Goal: Task Accomplishment & Management: Manage account settings

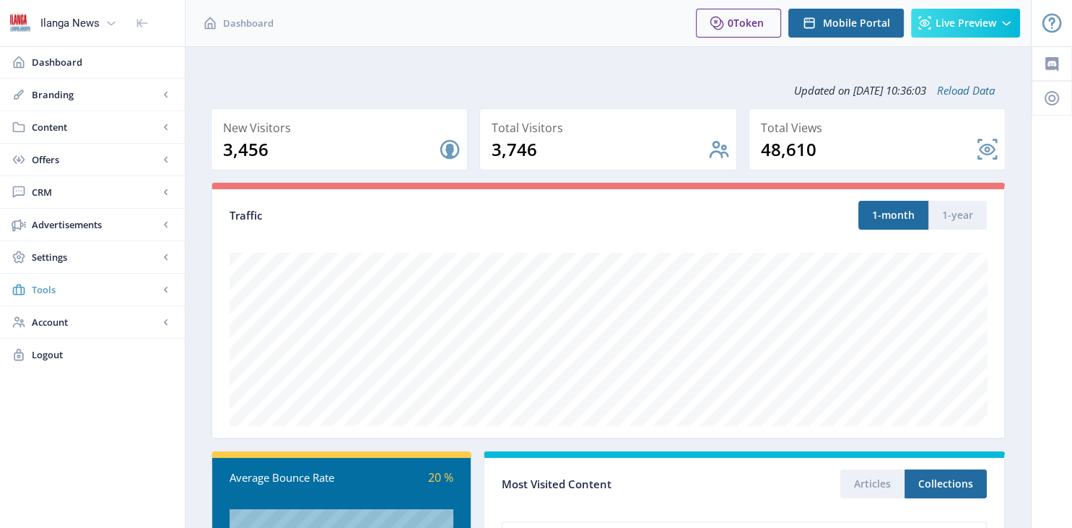
click at [105, 290] on span "Tools" at bounding box center [95, 289] width 127 height 14
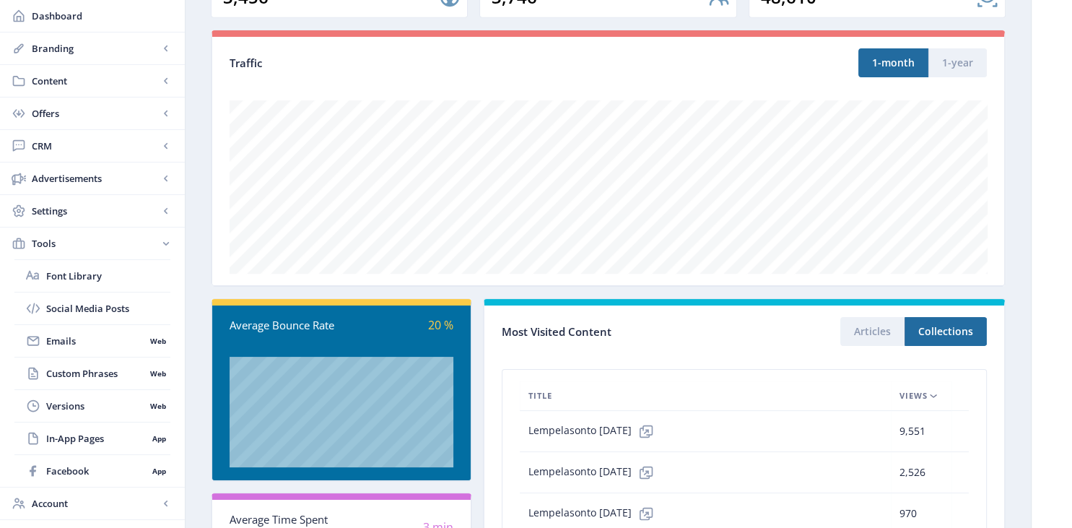
scroll to position [153, 0]
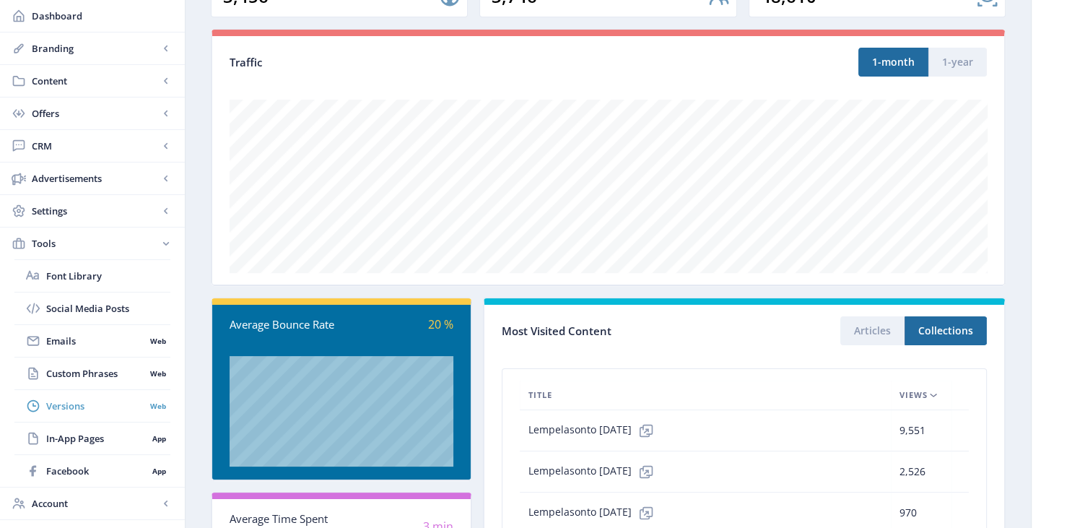
click at [66, 407] on span "Versions" at bounding box center [95, 405] width 99 height 14
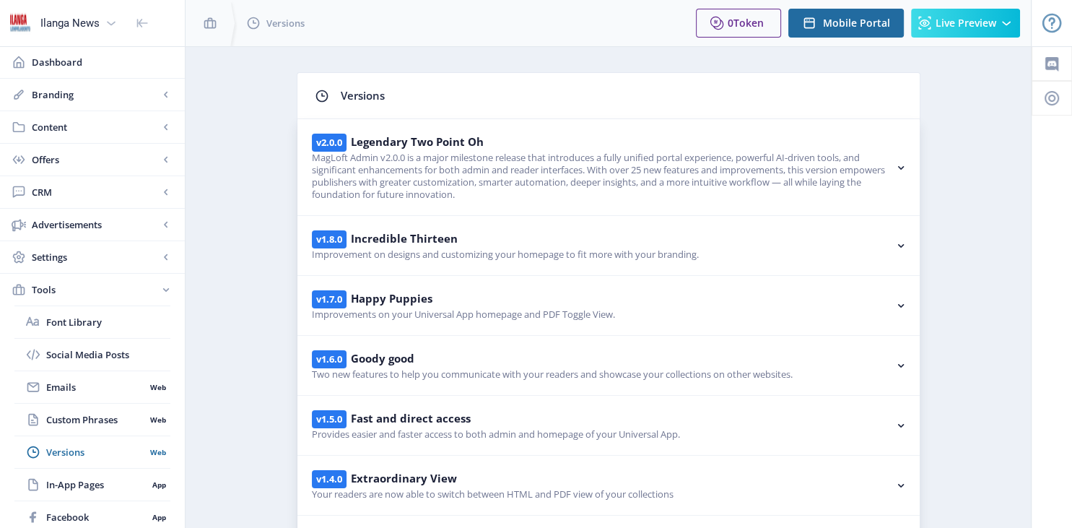
click at [902, 301] on rect at bounding box center [901, 305] width 14 height 14
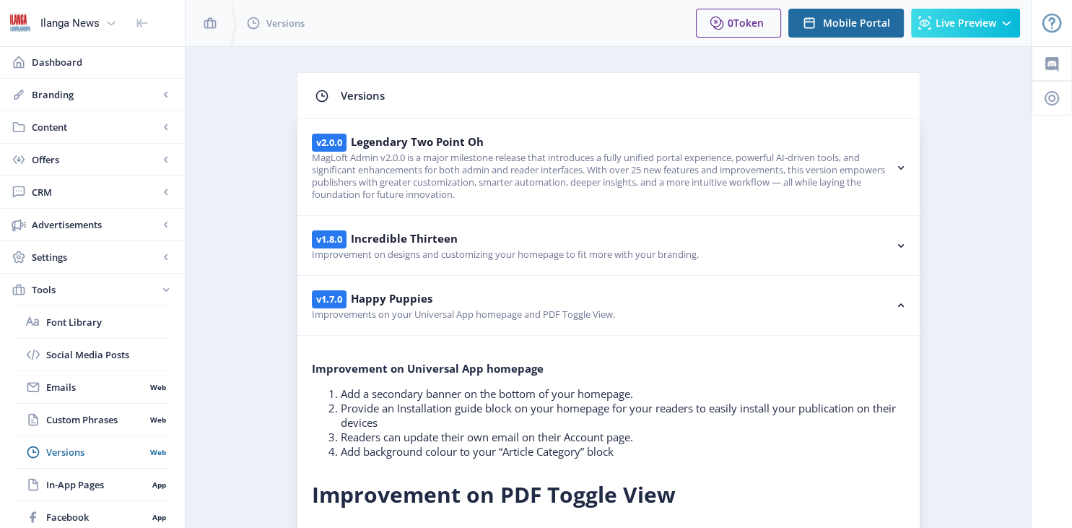
click at [902, 301] on rect at bounding box center [901, 305] width 14 height 14
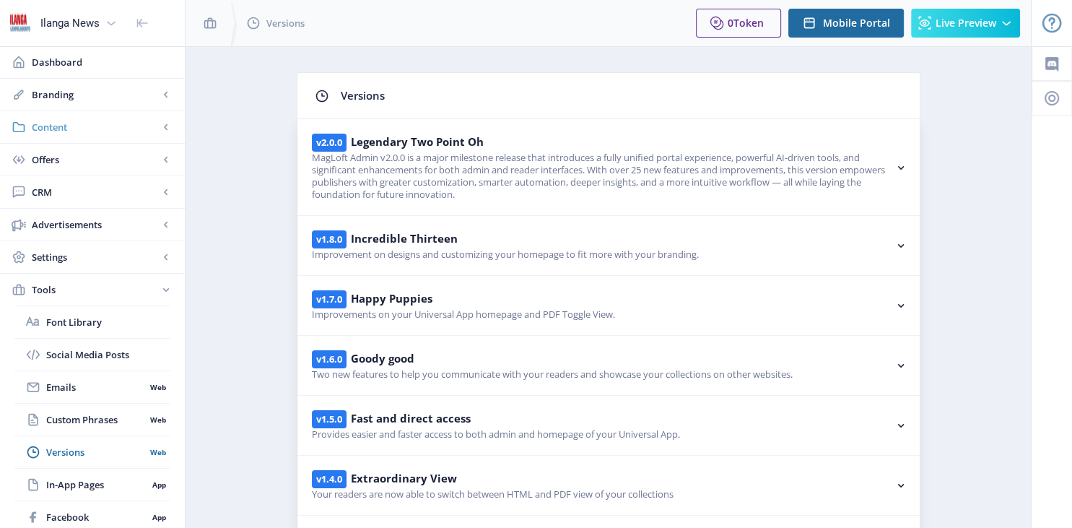
click at [66, 131] on span "Content" at bounding box center [95, 127] width 127 height 14
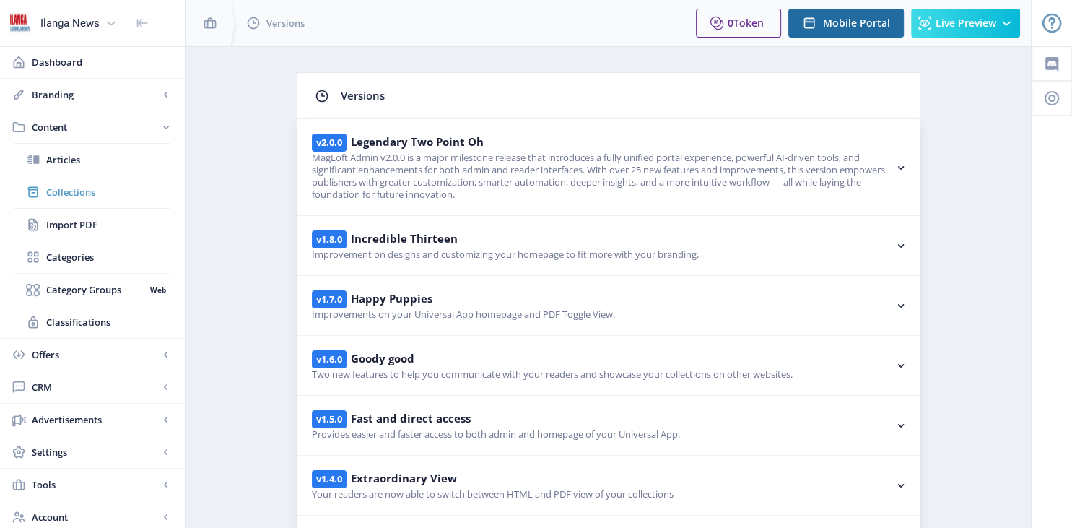
click at [88, 193] on span "Collections" at bounding box center [108, 192] width 124 height 14
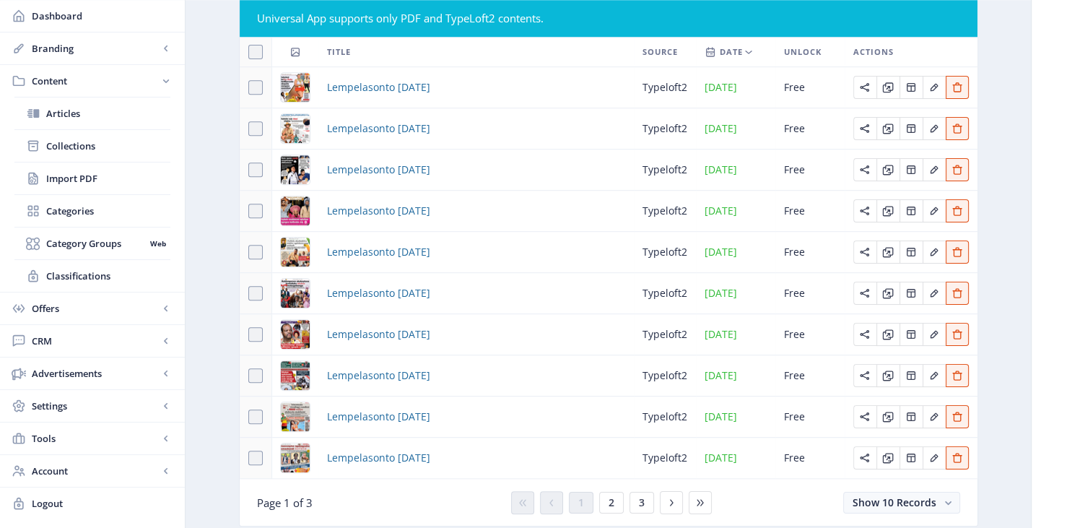
scroll to position [173, 0]
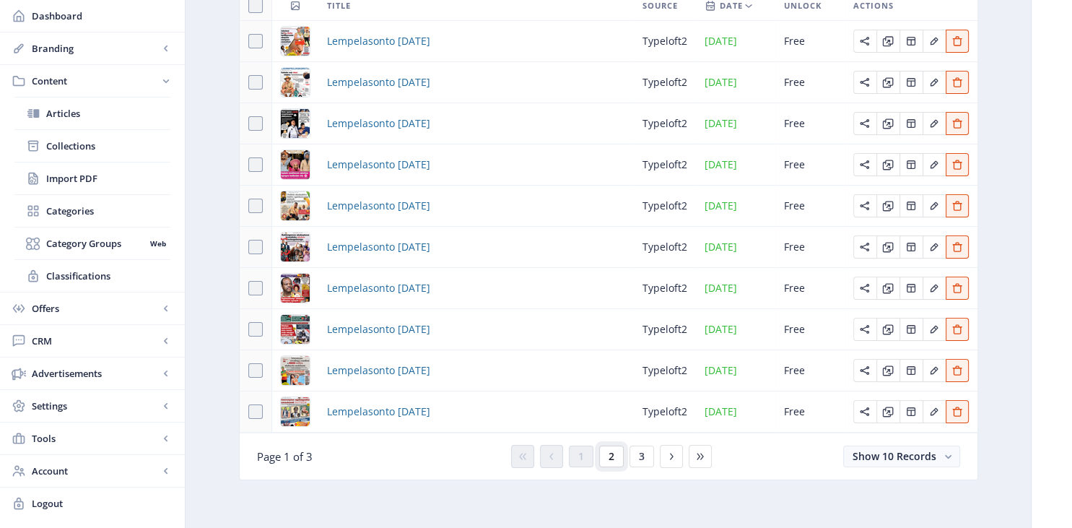
click at [614, 459] on button "2" at bounding box center [611, 456] width 25 height 22
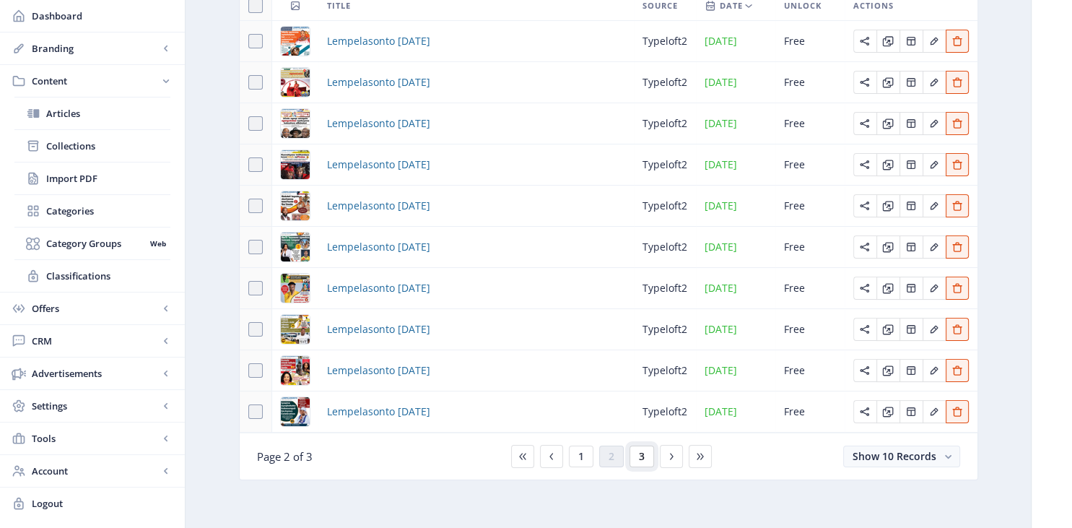
click at [642, 462] on span "3" at bounding box center [642, 456] width 6 height 12
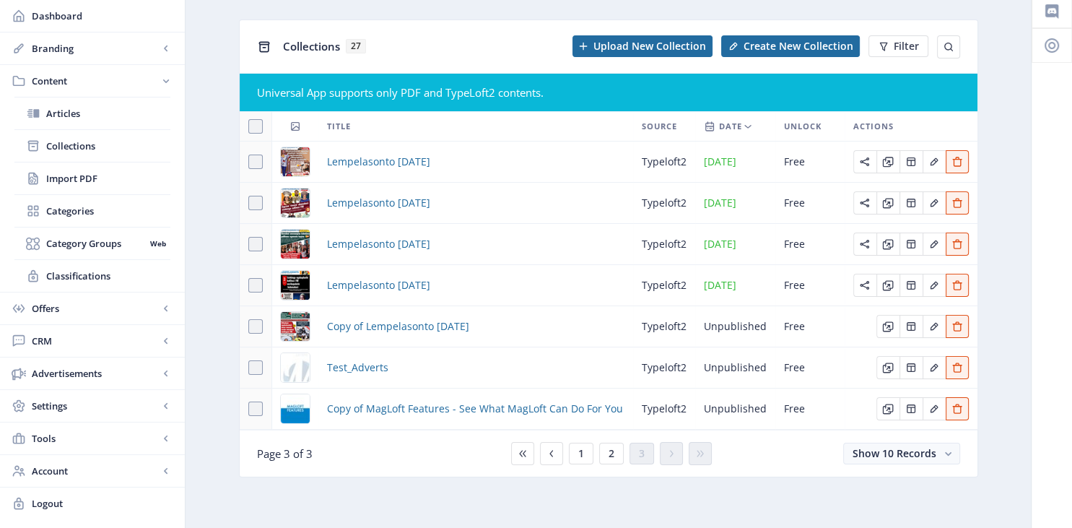
scroll to position [50, 0]
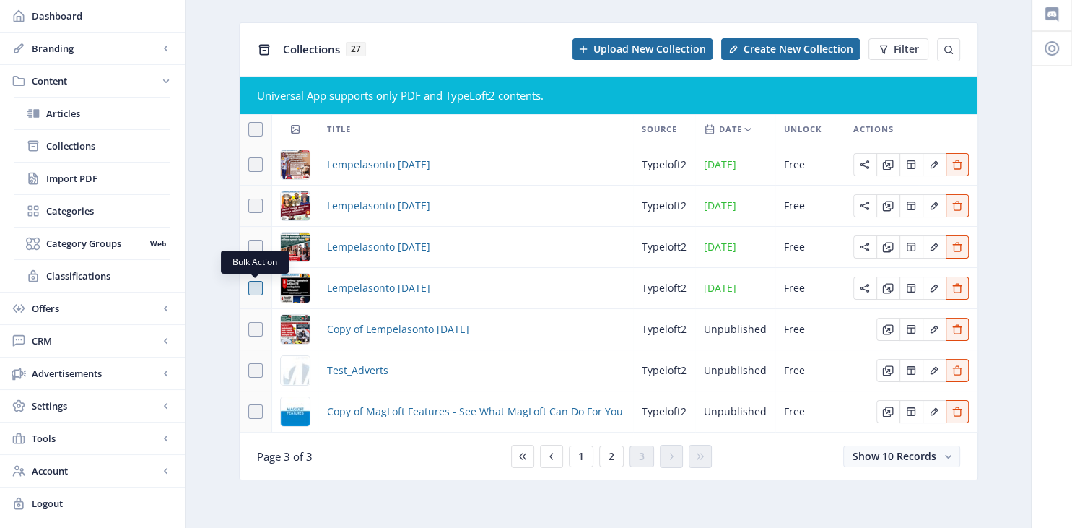
click at [257, 284] on span at bounding box center [255, 288] width 14 height 14
click at [249, 288] on input "checkbox" at bounding box center [248, 288] width 1 height 1
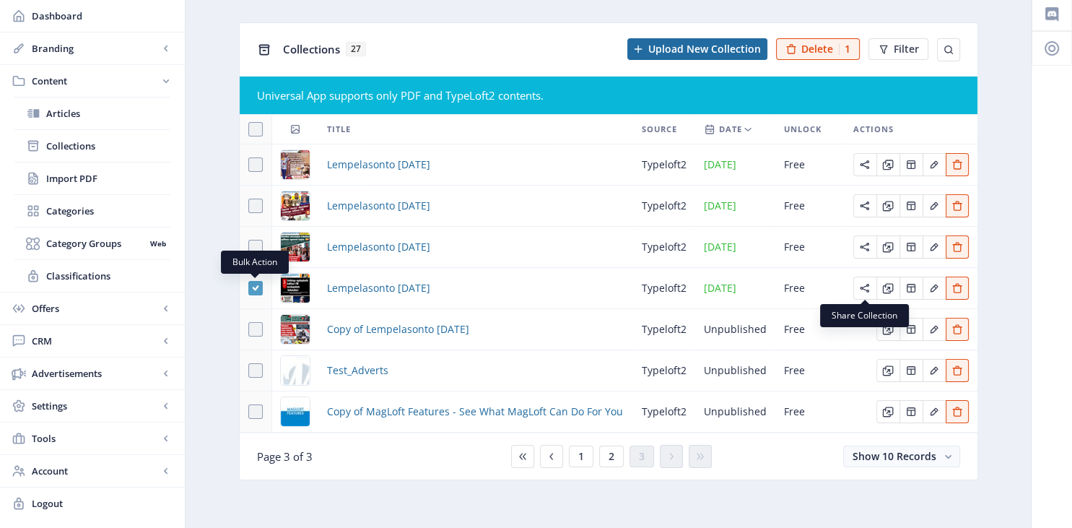
click at [256, 287] on use at bounding box center [255, 287] width 6 height 5
click at [249, 288] on input "checkbox" at bounding box center [248, 288] width 1 height 1
checkbox input "false"
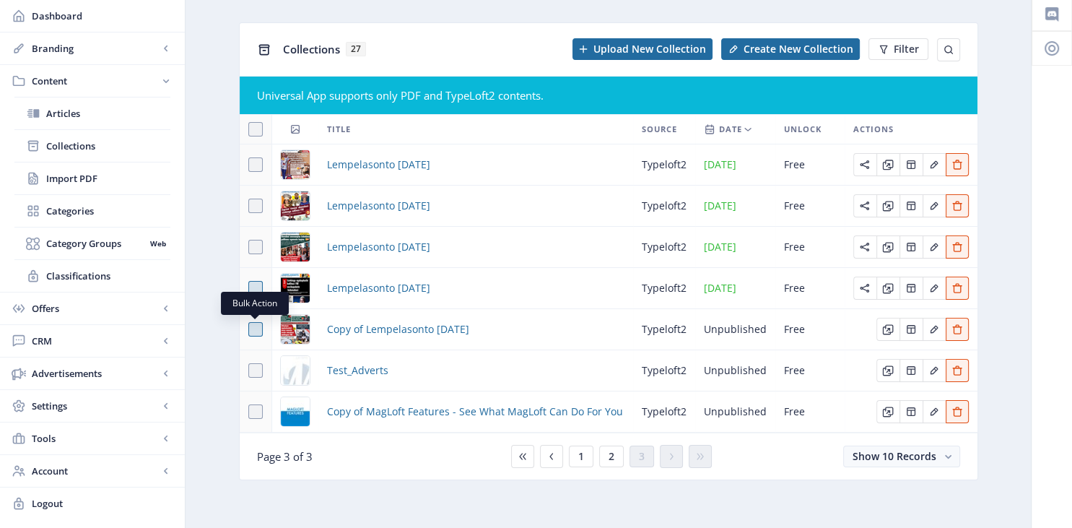
click at [258, 328] on span at bounding box center [255, 329] width 14 height 14
click at [249, 329] on input "checkbox" at bounding box center [248, 329] width 1 height 1
click at [251, 328] on span at bounding box center [255, 329] width 14 height 14
click at [249, 329] on input "checkbox" at bounding box center [248, 329] width 1 height 1
checkbox input "false"
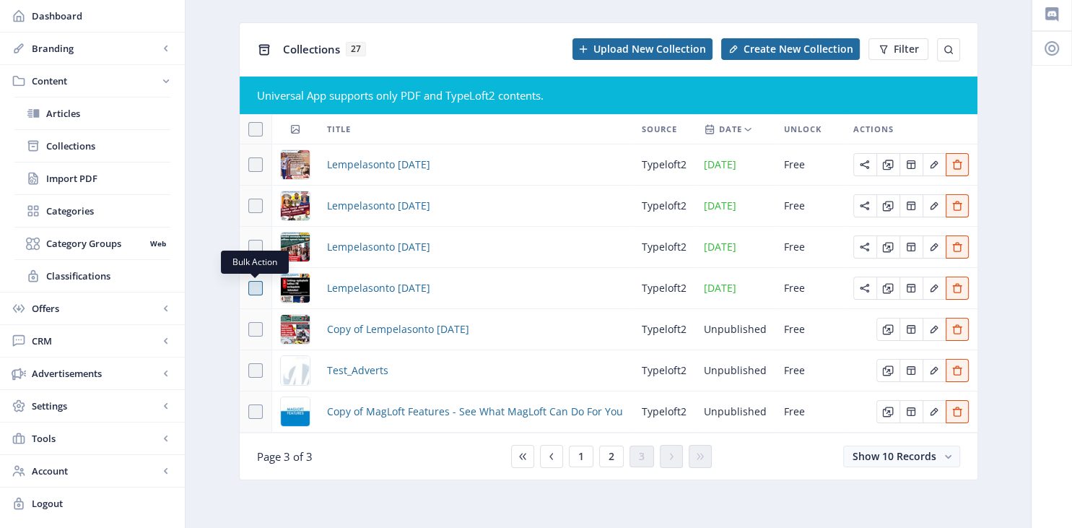
click at [251, 293] on span at bounding box center [255, 288] width 14 height 14
click at [249, 289] on input "checkbox" at bounding box center [248, 288] width 1 height 1
checkbox input "true"
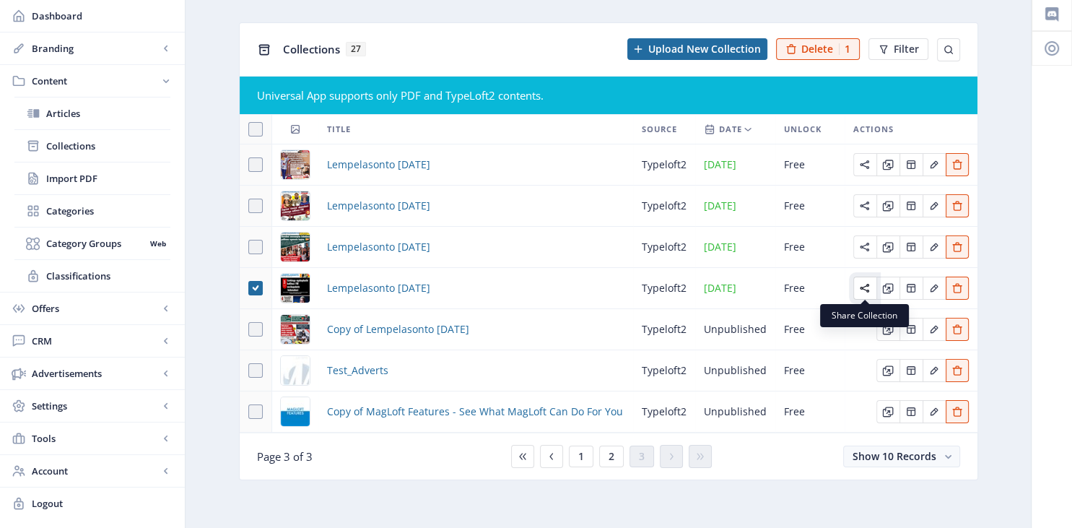
click at [859, 286] on icon "Edit page" at bounding box center [865, 288] width 12 height 12
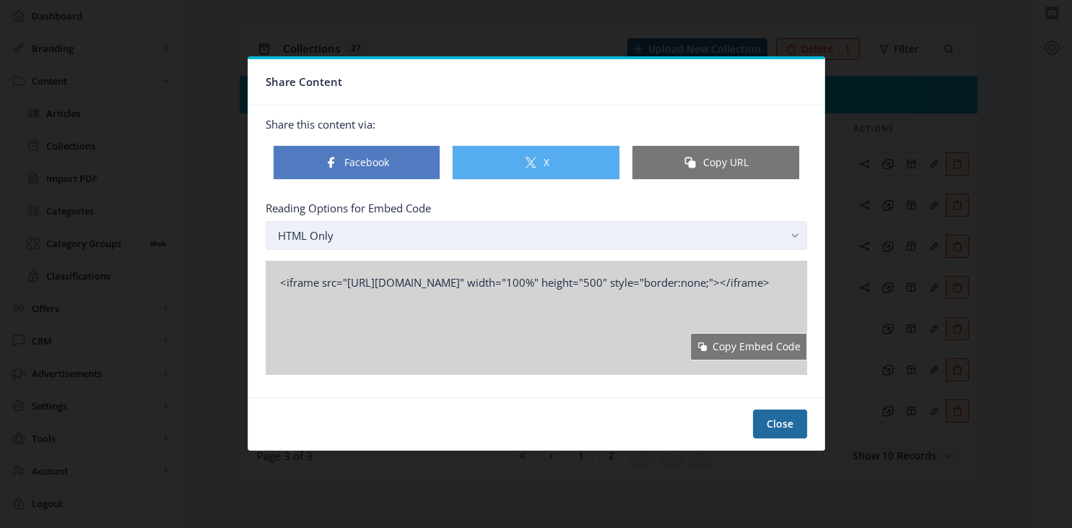
click at [790, 232] on rect "button" at bounding box center [795, 235] width 17 height 17
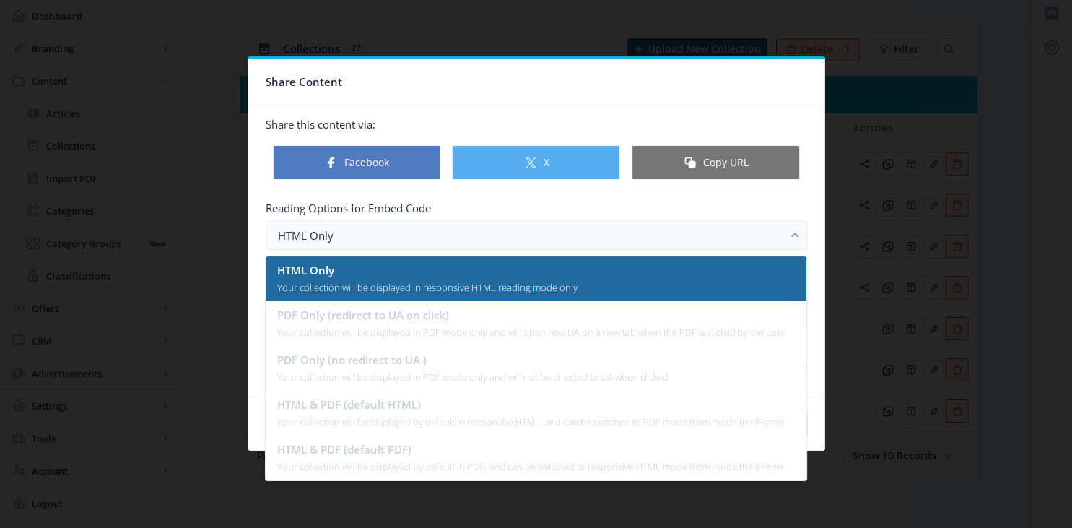
click at [838, 243] on div at bounding box center [536, 264] width 1072 height 528
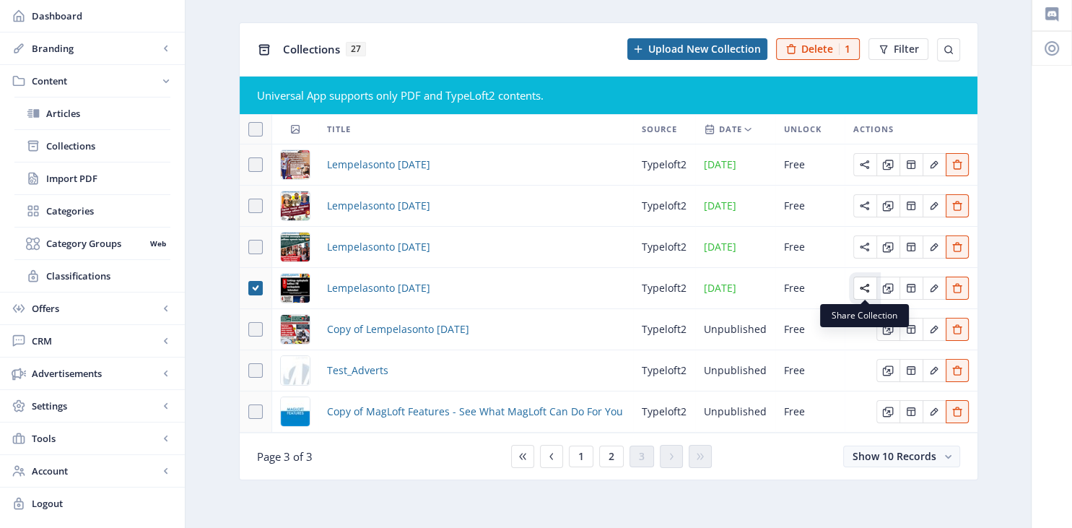
click at [865, 287] on icon "Edit page" at bounding box center [864, 288] width 9 height 9
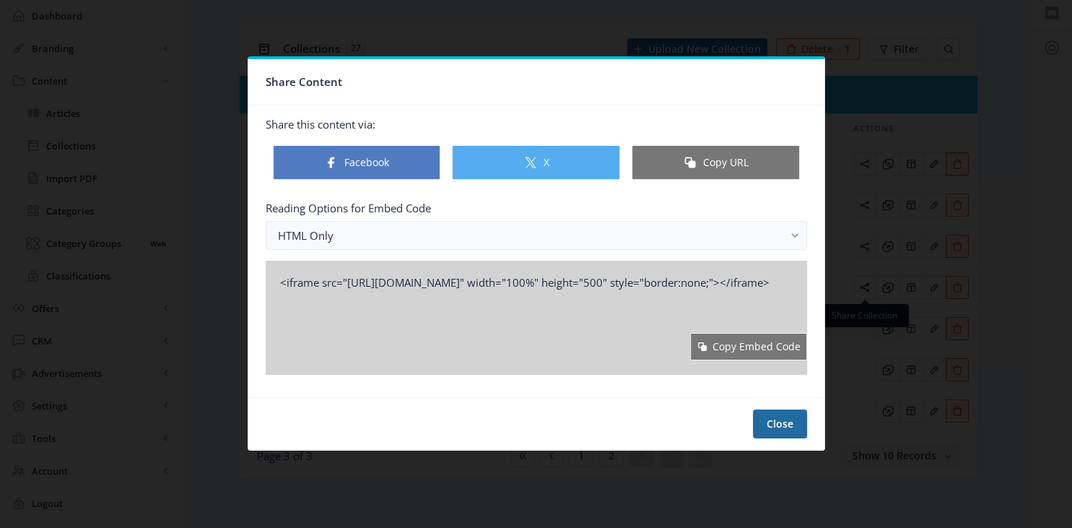
scroll to position [0, 0]
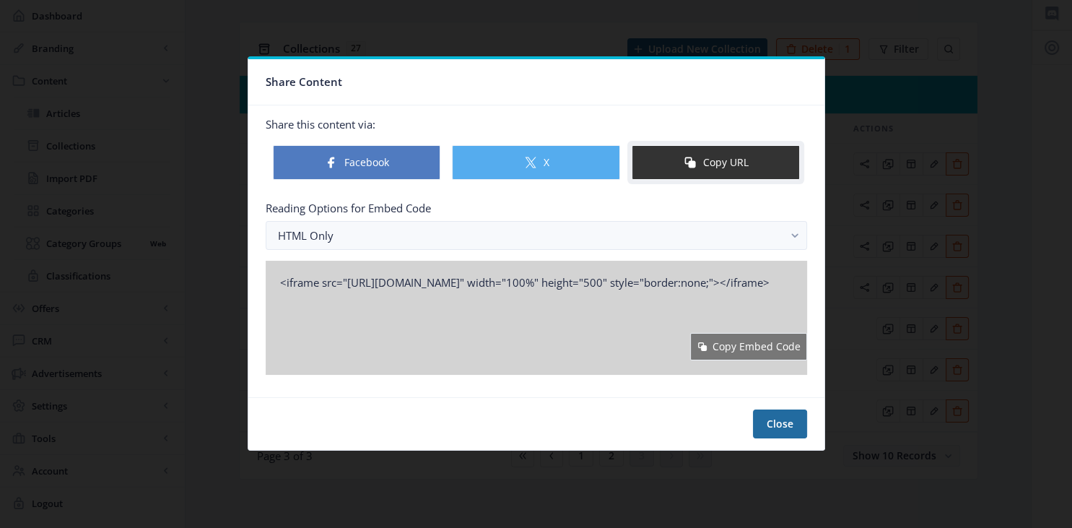
click at [722, 150] on button "Copy URL" at bounding box center [716, 162] width 168 height 35
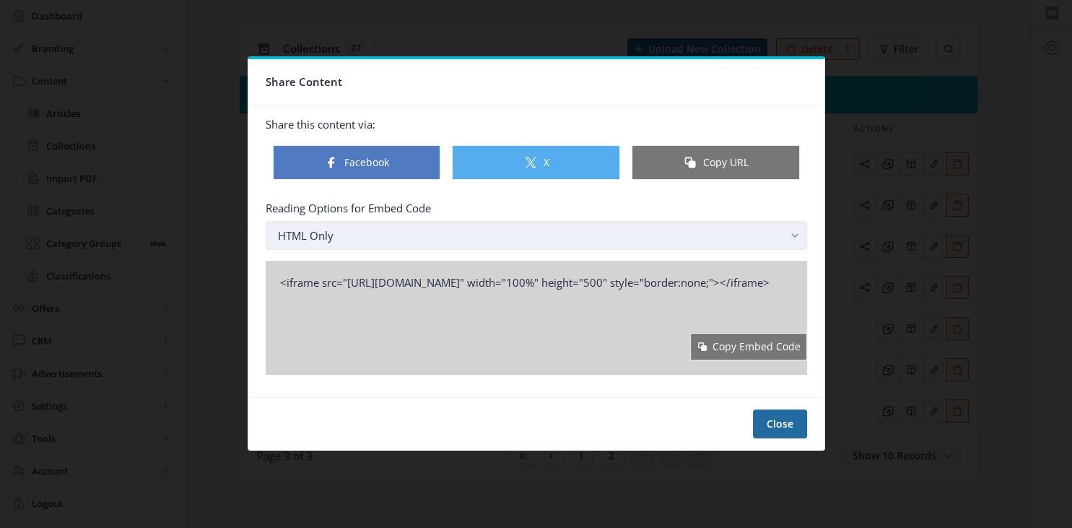
click at [786, 240] on button "HTML Only" at bounding box center [536, 235] width 541 height 29
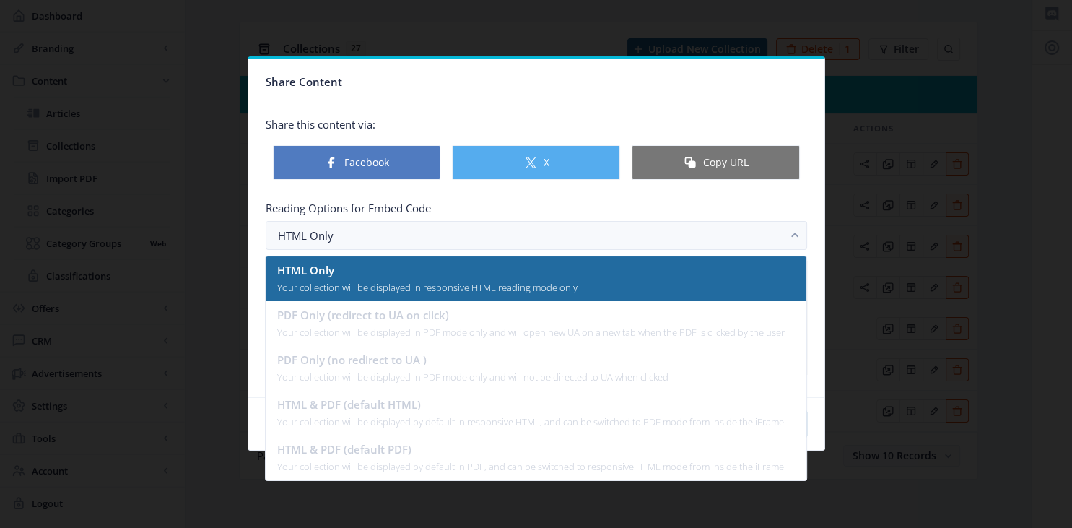
click at [423, 345] on ul "HTML Only Your collection will be displayed in responsive HTML reading mode onl…" at bounding box center [536, 368] width 540 height 224
click at [411, 377] on ul "HTML Only Your collection will be displayed in responsive HTML reading mode onl…" at bounding box center [536, 368] width 540 height 224
click at [403, 409] on ul "HTML Only Your collection will be displayed in responsive HTML reading mode onl…" at bounding box center [536, 368] width 540 height 224
click at [940, 339] on div at bounding box center [536, 264] width 1072 height 528
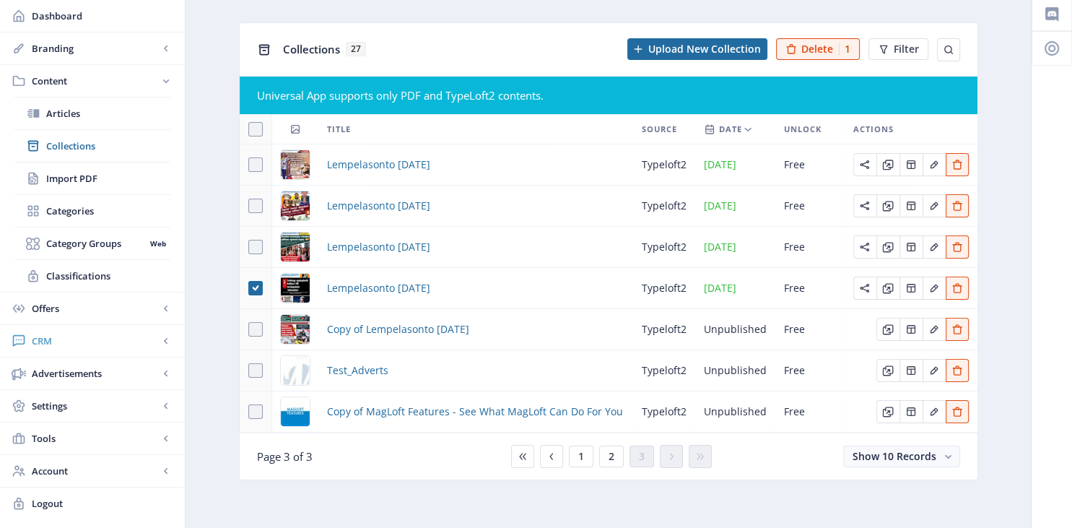
click at [152, 336] on span "CRM" at bounding box center [95, 340] width 127 height 14
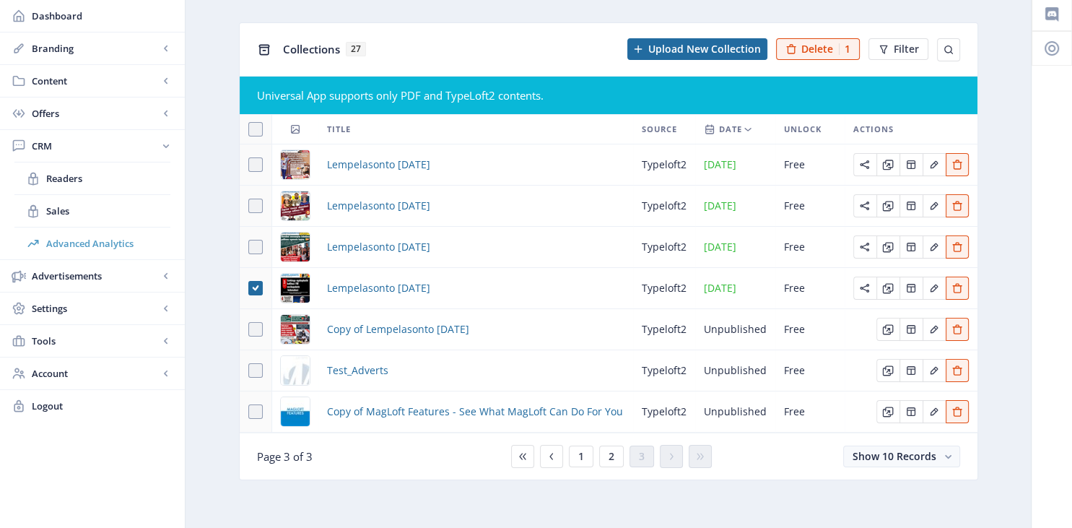
click at [82, 242] on span "Advanced Analytics" at bounding box center [108, 243] width 124 height 14
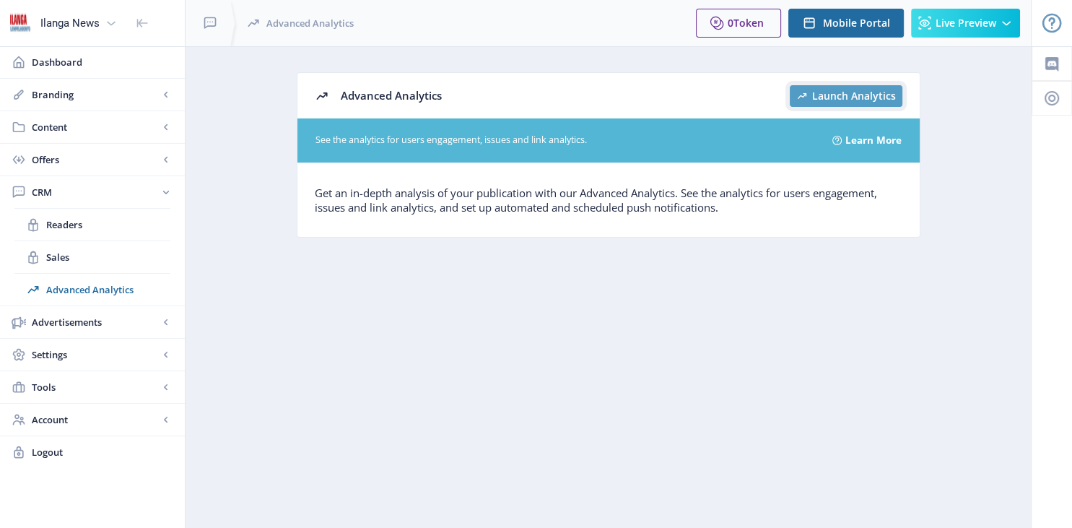
click at [859, 97] on span "Launch Analytics" at bounding box center [854, 96] width 84 height 12
click at [1057, 66] on icon at bounding box center [1051, 64] width 13 height 14
click at [68, 224] on span "Readers" at bounding box center [108, 224] width 124 height 14
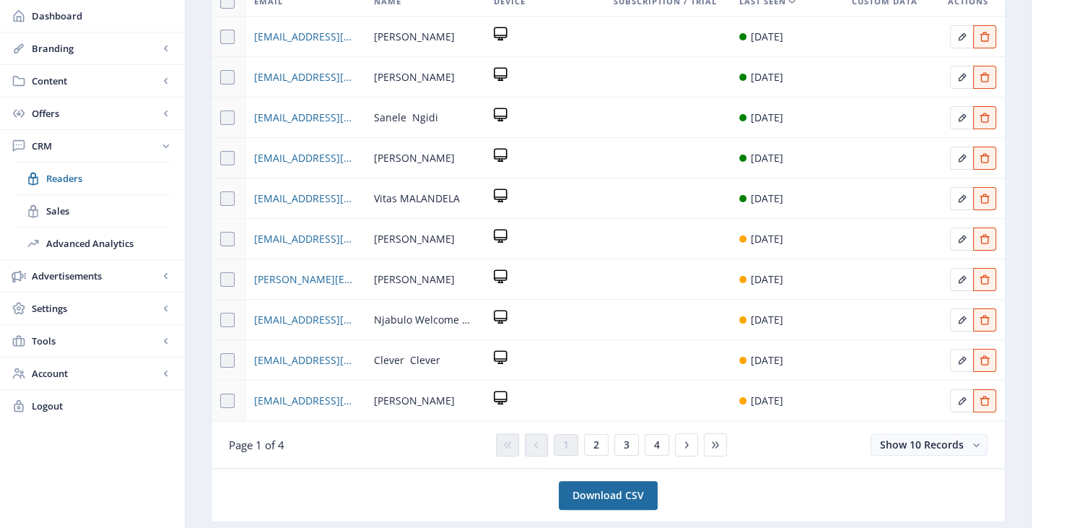
scroll to position [177, 0]
click at [598, 446] on span "2" at bounding box center [596, 444] width 6 height 12
click at [622, 444] on button "3" at bounding box center [626, 444] width 25 height 22
click at [658, 445] on span "4" at bounding box center [657, 444] width 6 height 12
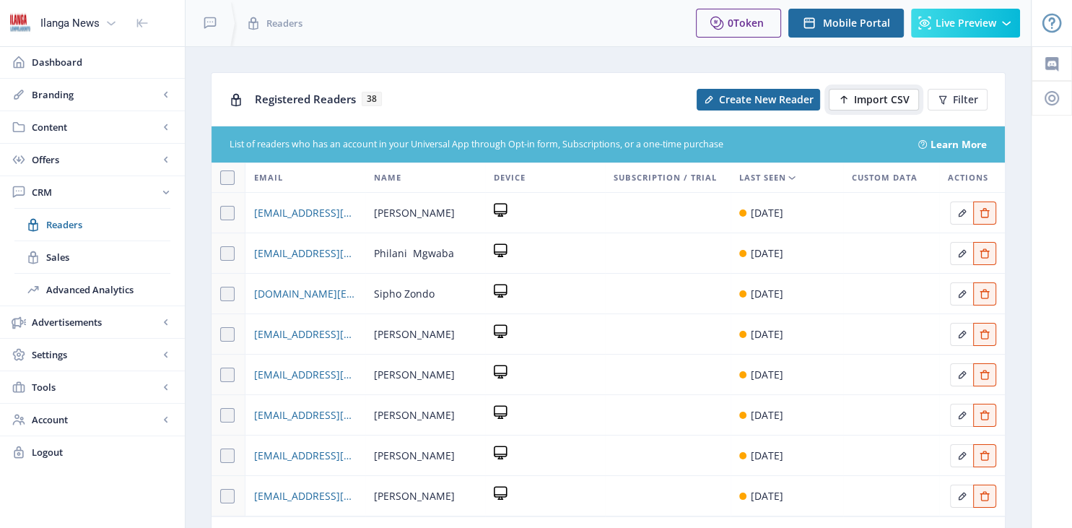
click at [871, 100] on span "Import CSV" at bounding box center [882, 100] width 56 height 12
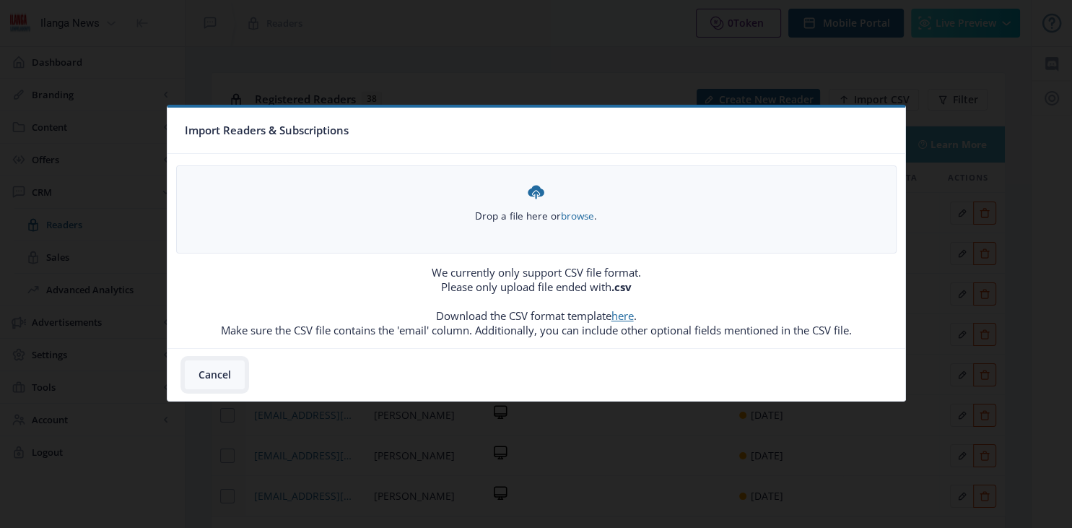
click at [219, 377] on button "Cancel" at bounding box center [215, 374] width 60 height 29
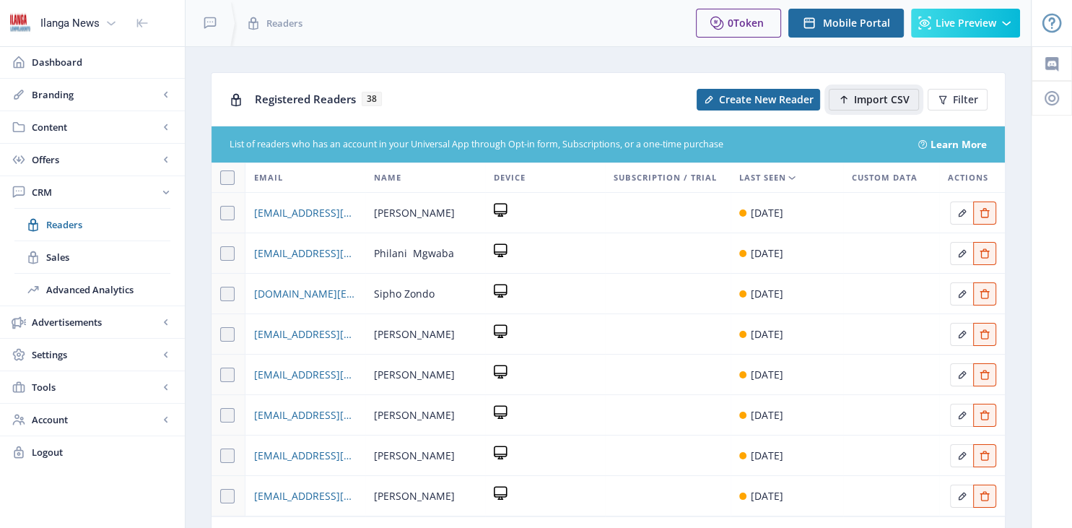
scroll to position [134, 0]
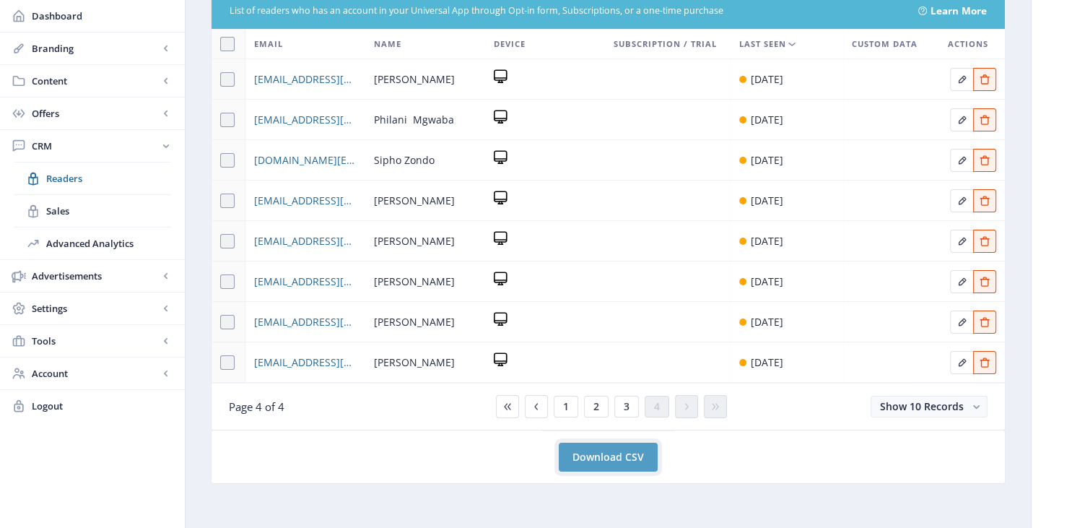
click at [625, 451] on link "Download CSV" at bounding box center [608, 456] width 99 height 29
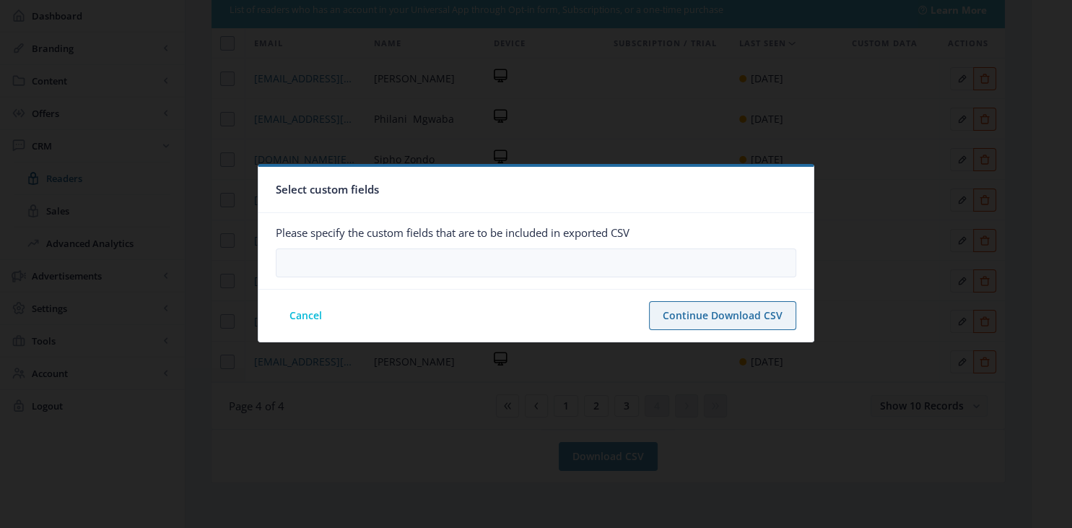
scroll to position [0, 0]
click at [305, 315] on button "Cancel" at bounding box center [306, 315] width 60 height 29
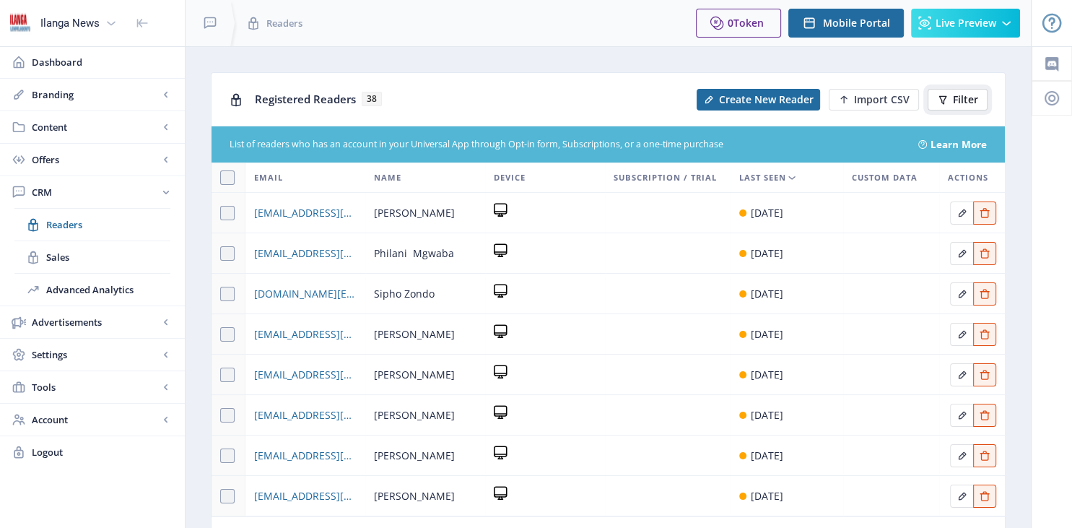
click at [960, 99] on span "Filter" at bounding box center [965, 100] width 25 height 12
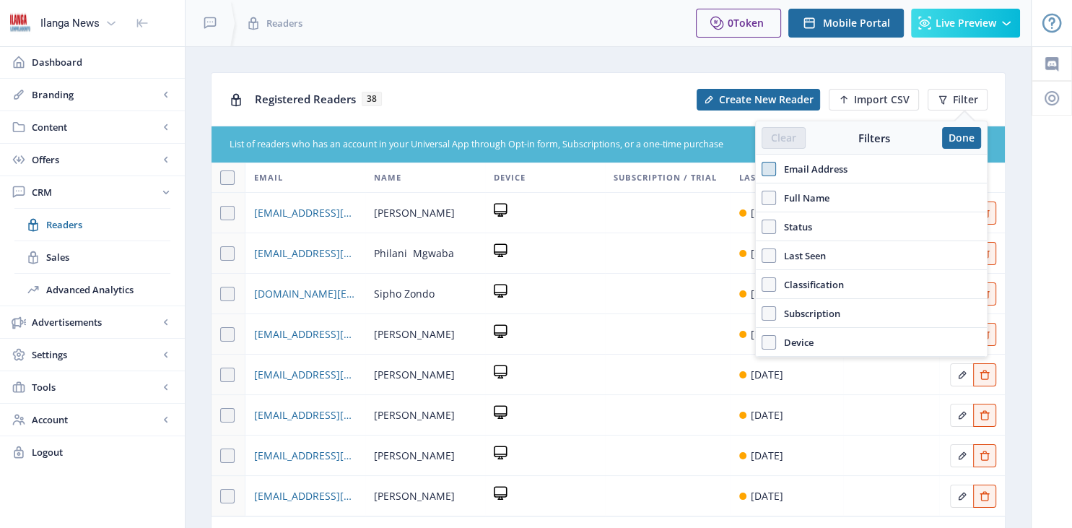
click at [770, 170] on span at bounding box center [769, 169] width 14 height 14
click at [762, 170] on input "Email Address" at bounding box center [762, 169] width 1 height 1
checkbox input "true"
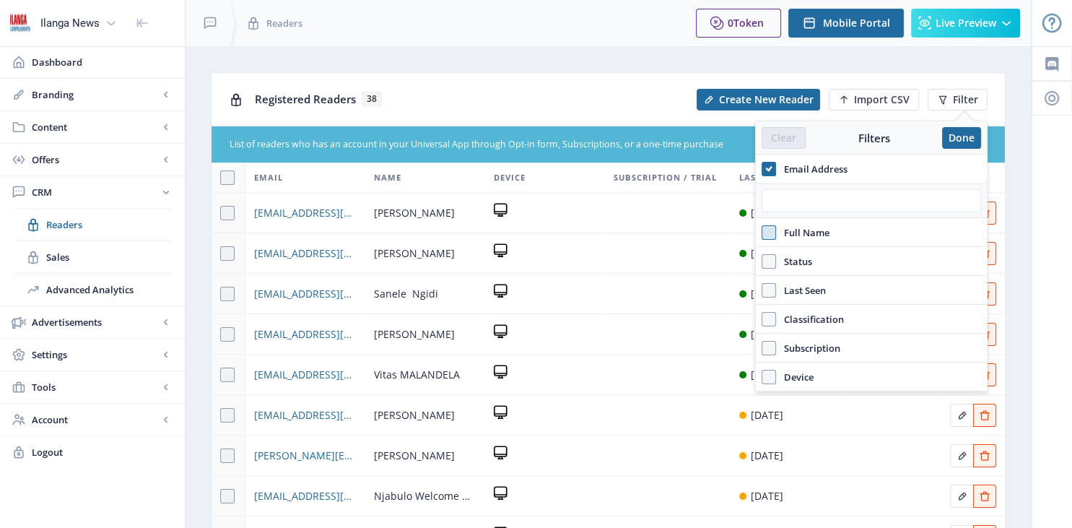
click at [769, 230] on span at bounding box center [769, 232] width 14 height 14
click at [762, 232] on input "Full Name" at bounding box center [762, 232] width 1 height 1
checkbox input "true"
click at [957, 149] on div "Clear Filters Done" at bounding box center [871, 137] width 231 height 33
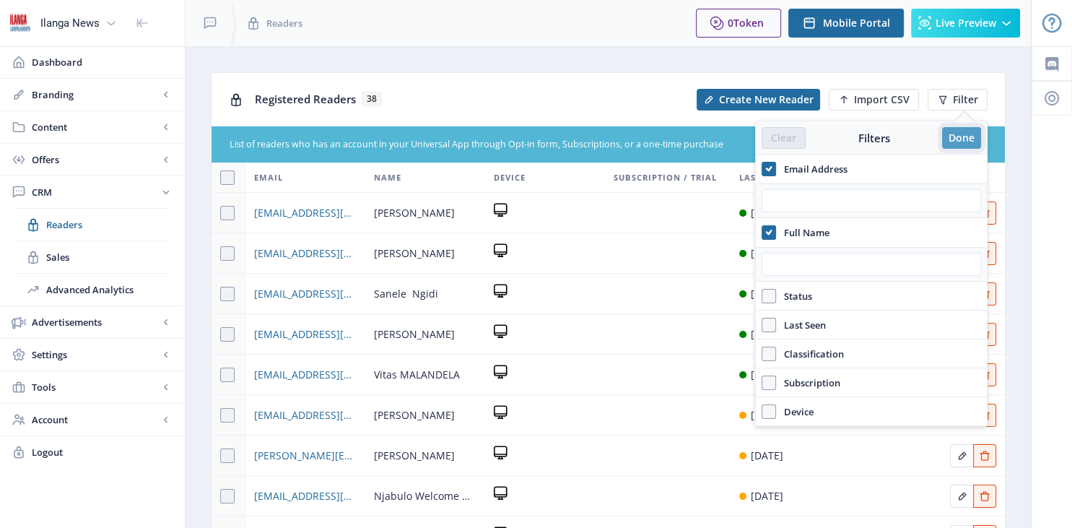
click at [967, 139] on button "Done" at bounding box center [961, 138] width 39 height 22
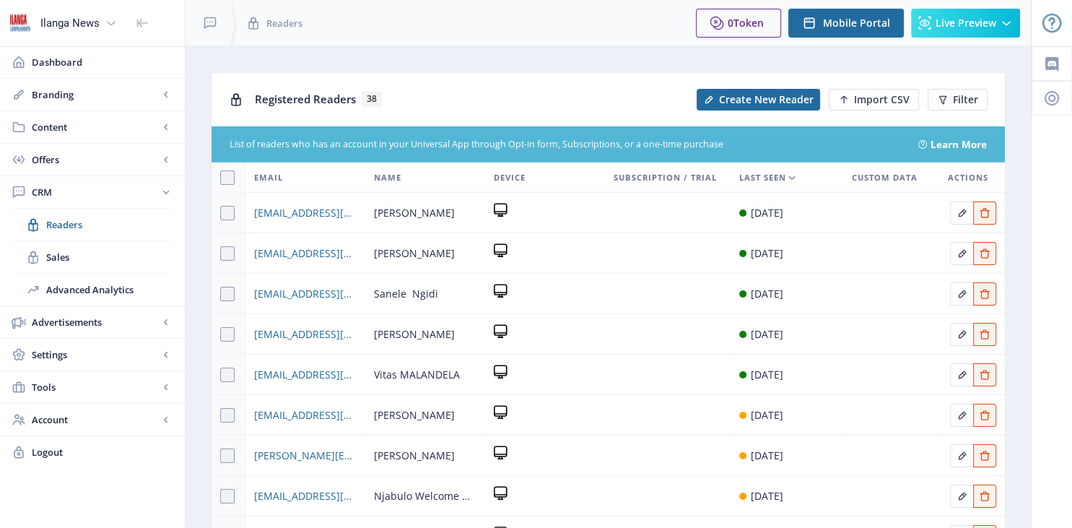
click at [218, 171] on th at bounding box center [228, 178] width 34 height 30
click at [224, 175] on span at bounding box center [227, 177] width 14 height 14
click at [221, 178] on input "checkbox" at bounding box center [220, 178] width 1 height 1
checkbox input "true"
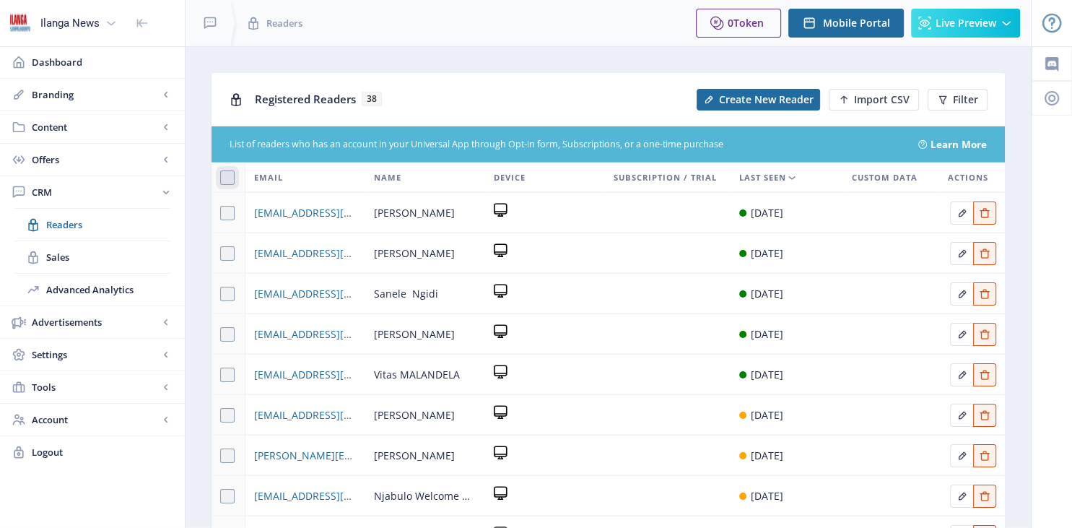
checkbox input "true"
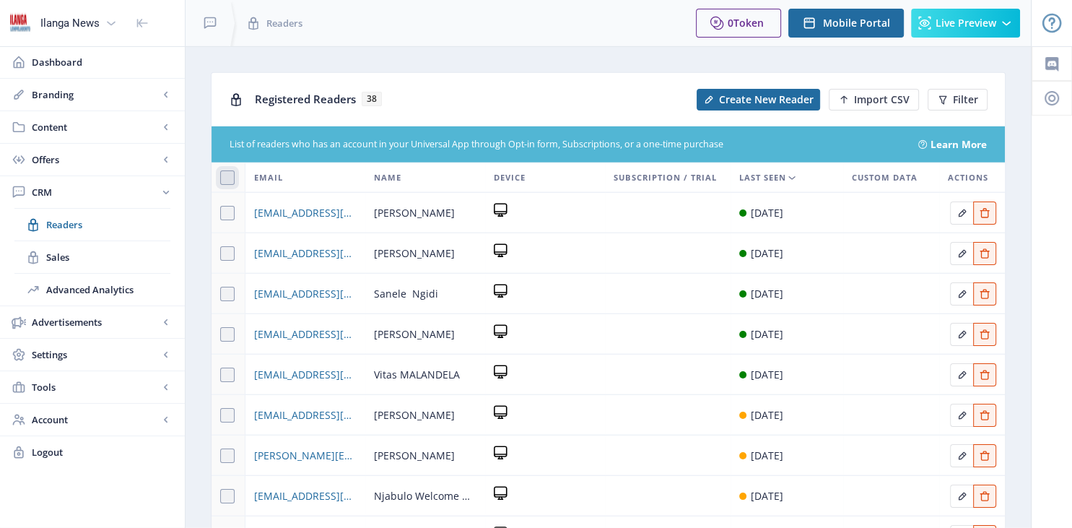
checkbox input "true"
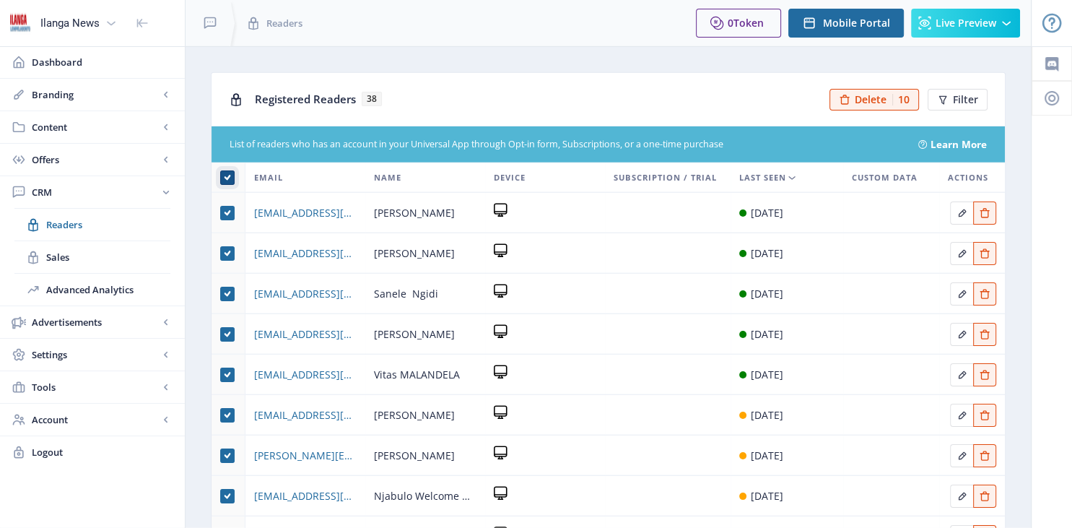
scroll to position [214, 0]
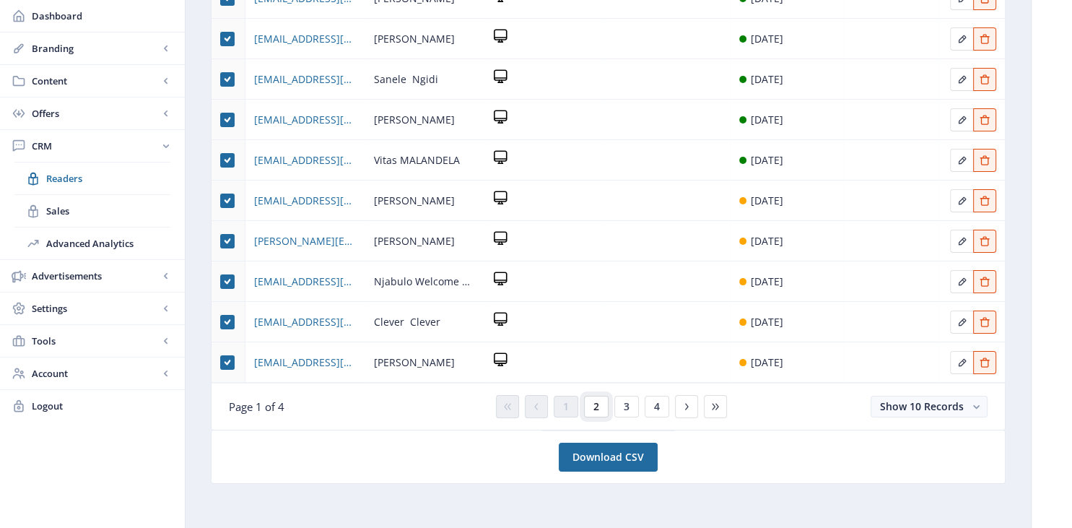
click at [595, 405] on span "2" at bounding box center [596, 407] width 6 height 12
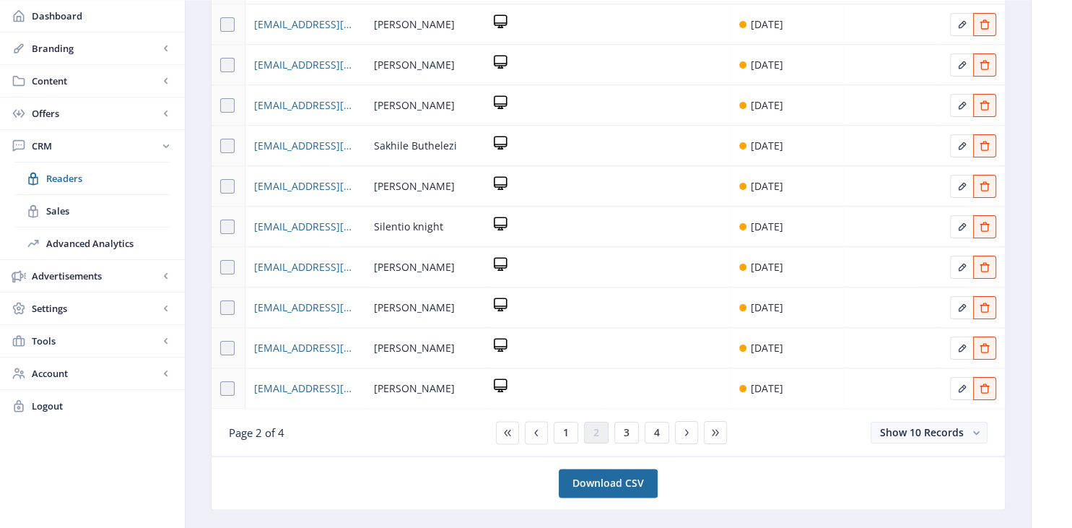
scroll to position [214, 0]
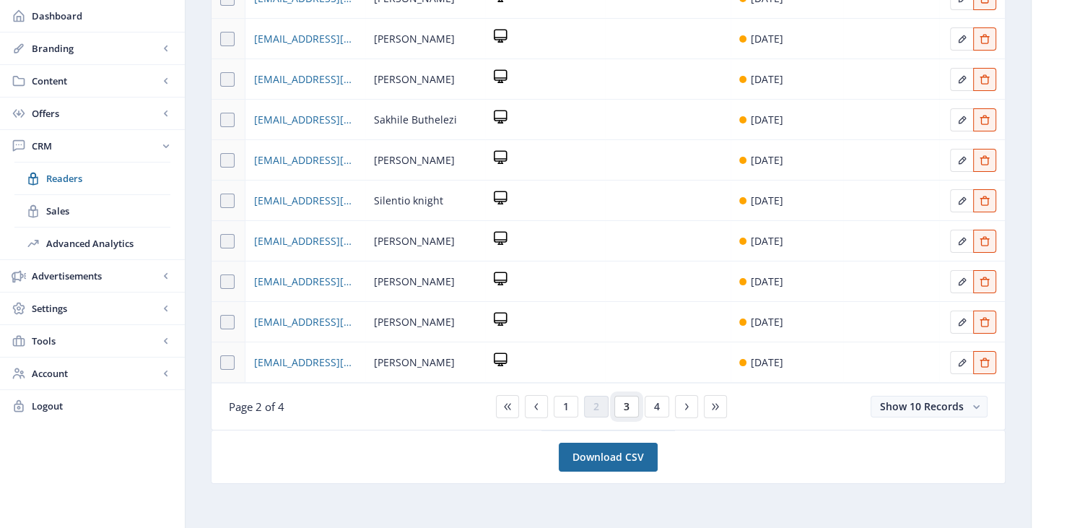
click at [622, 406] on button "3" at bounding box center [626, 407] width 25 height 22
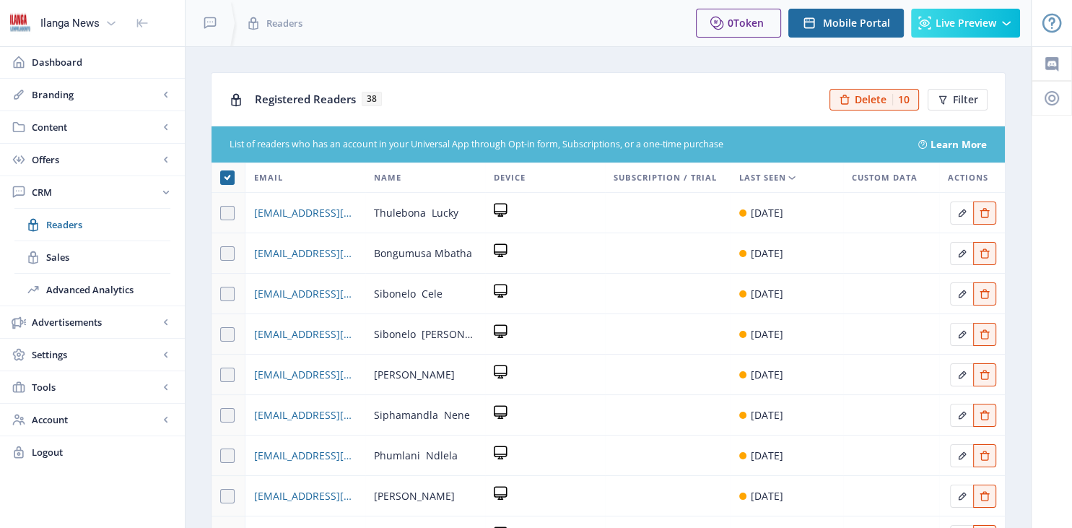
scroll to position [214, 0]
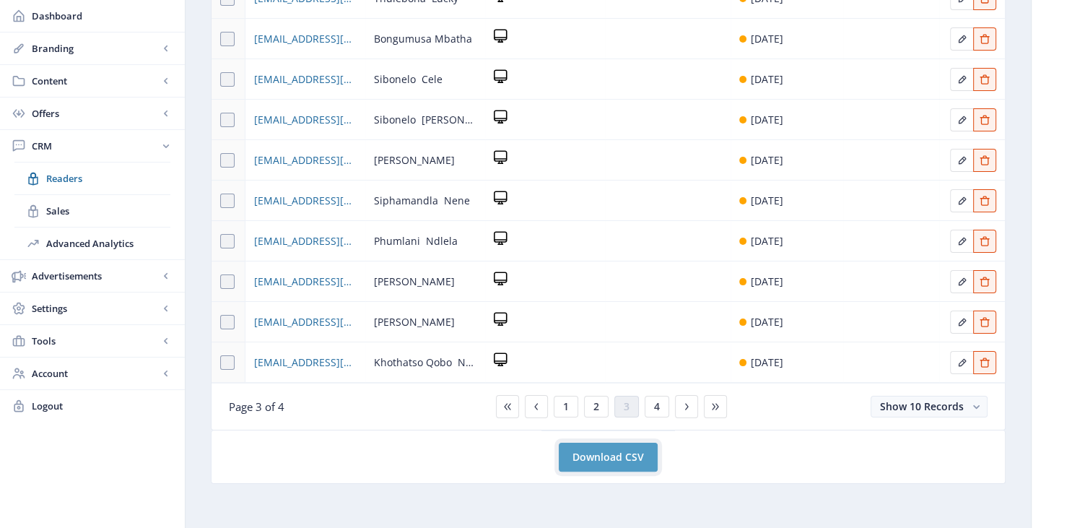
click at [627, 452] on link "Download CSV" at bounding box center [608, 456] width 99 height 29
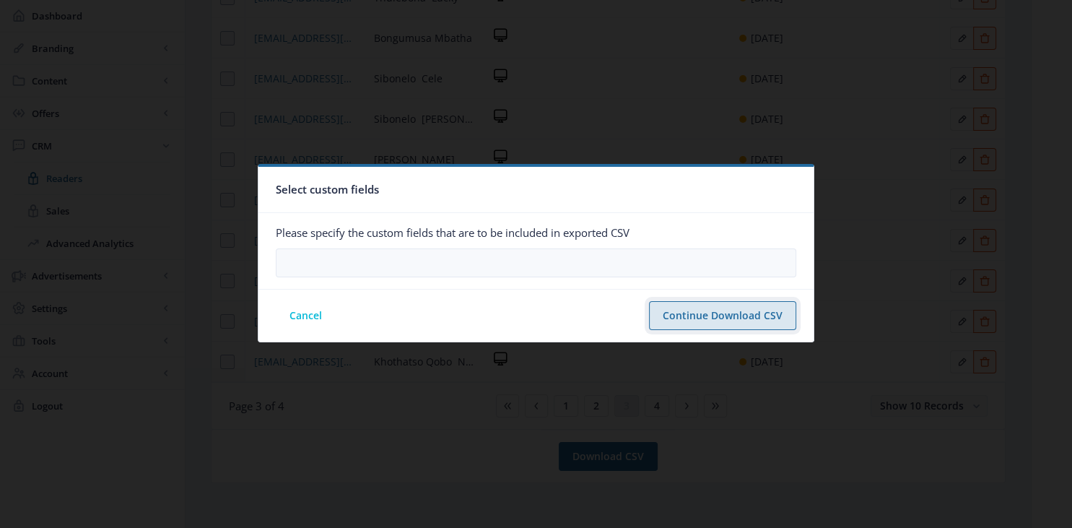
click at [741, 313] on button "Continue Download CSV" at bounding box center [722, 315] width 147 height 29
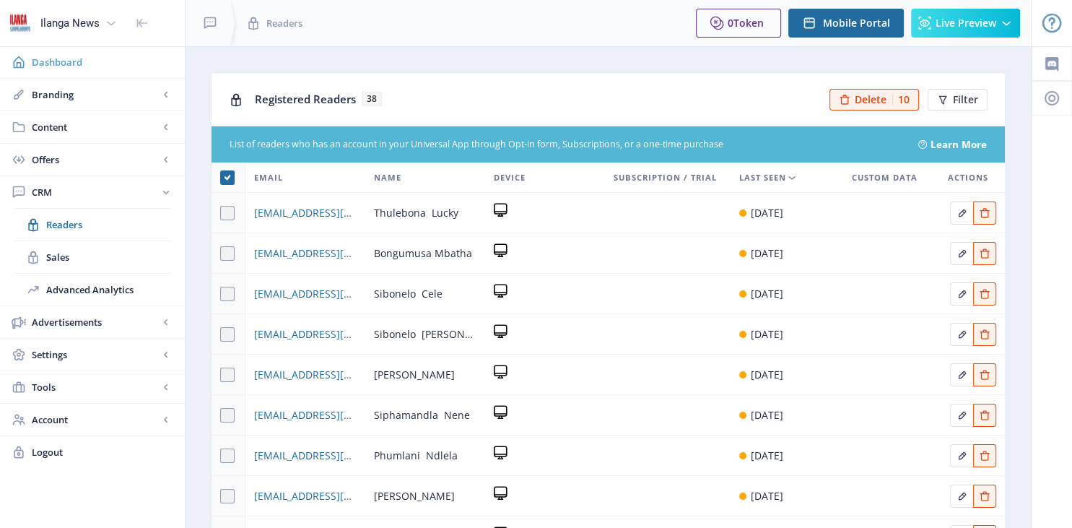
click at [46, 57] on span "Dashboard" at bounding box center [102, 62] width 141 height 14
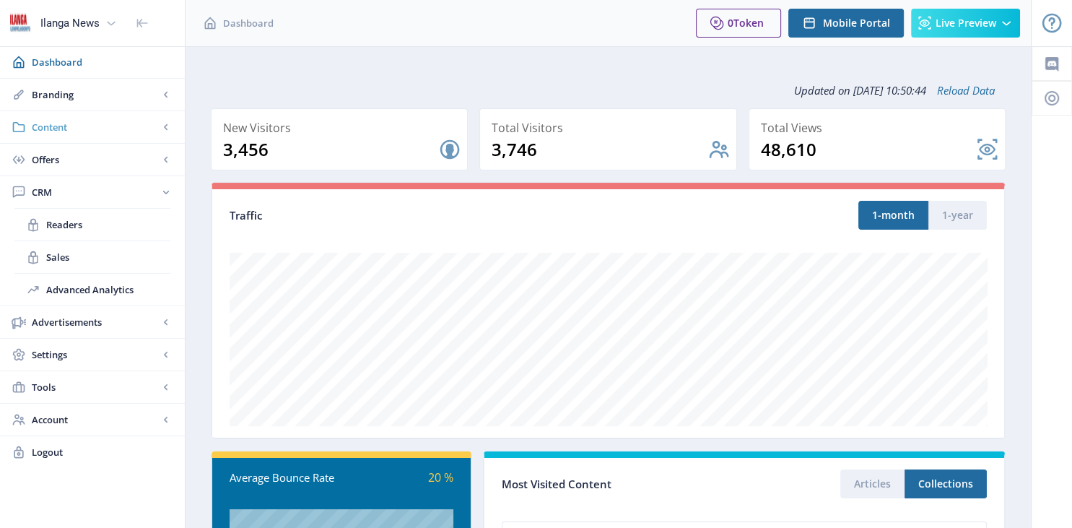
click at [76, 120] on span "Content" at bounding box center [95, 127] width 127 height 14
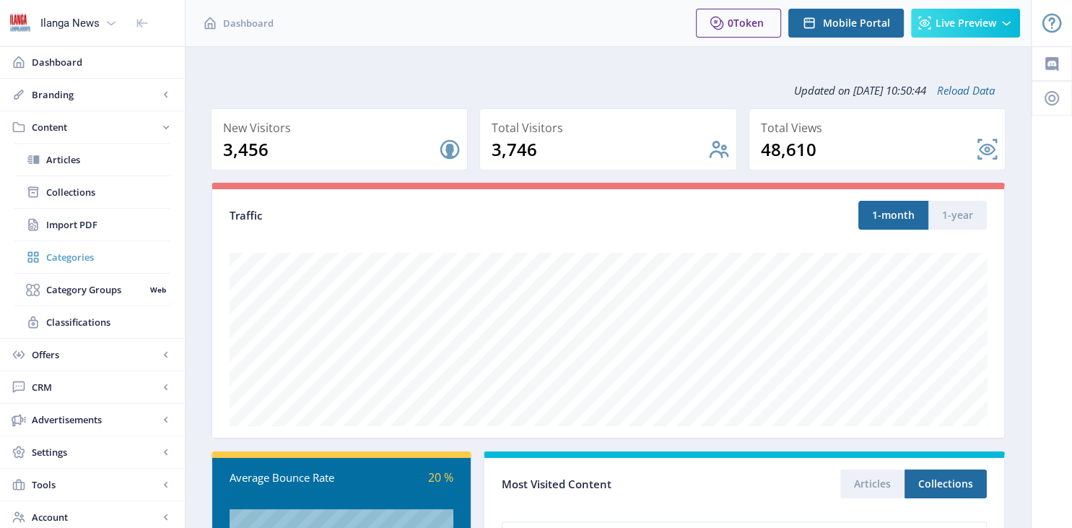
click at [58, 254] on span "Categories" at bounding box center [108, 257] width 124 height 14
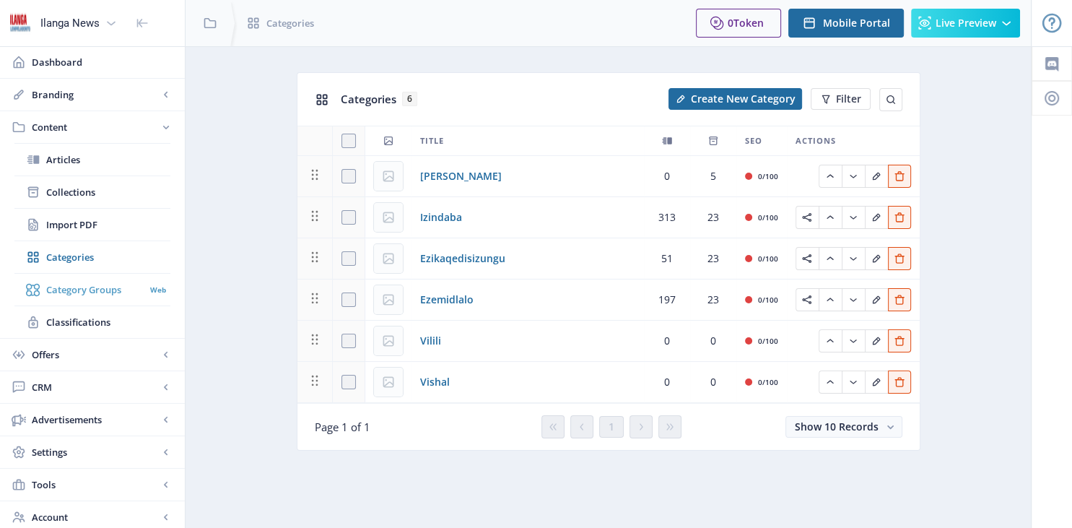
click at [62, 292] on span "Category Groups" at bounding box center [95, 289] width 99 height 14
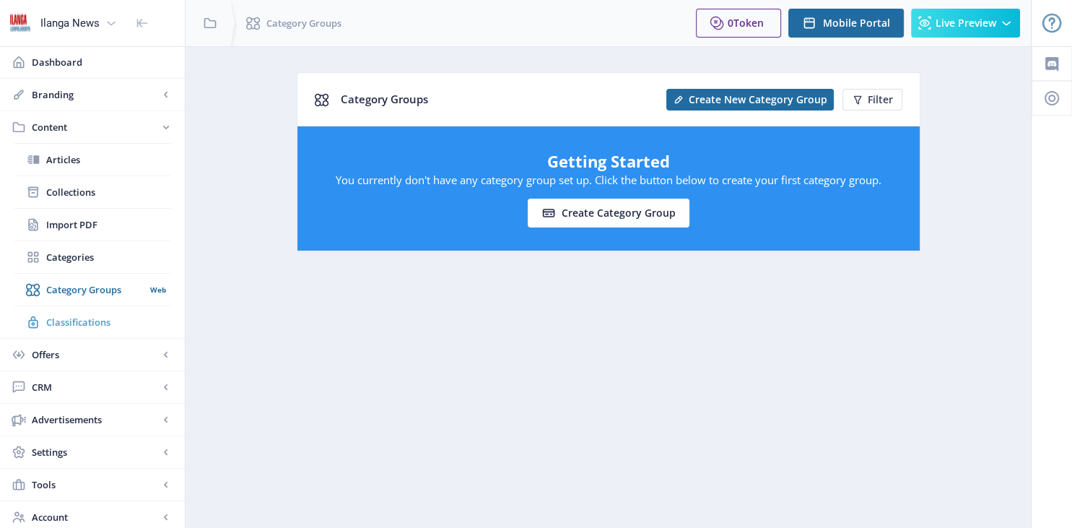
click at [64, 320] on span "Classifications" at bounding box center [108, 322] width 124 height 14
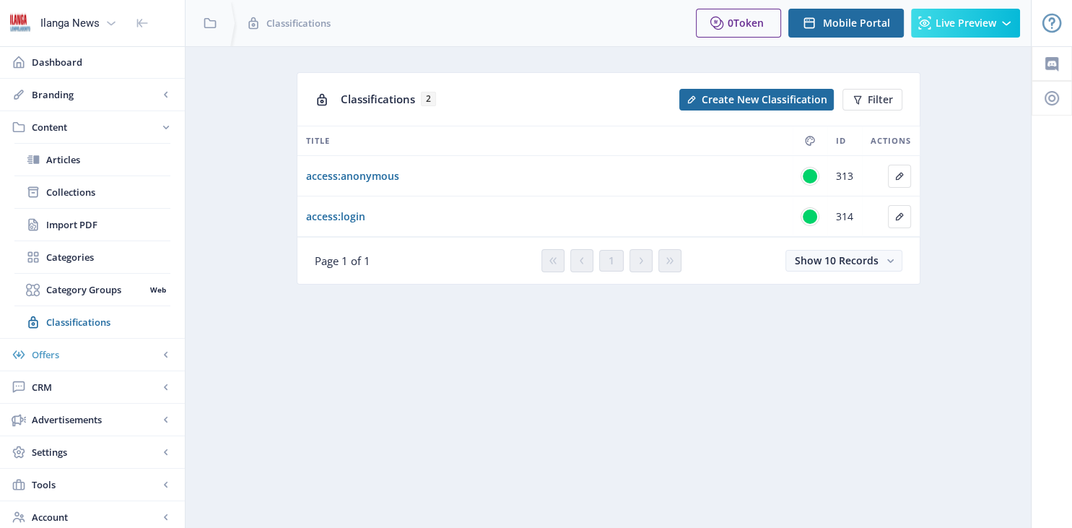
click at [38, 347] on span "Offers" at bounding box center [95, 354] width 127 height 14
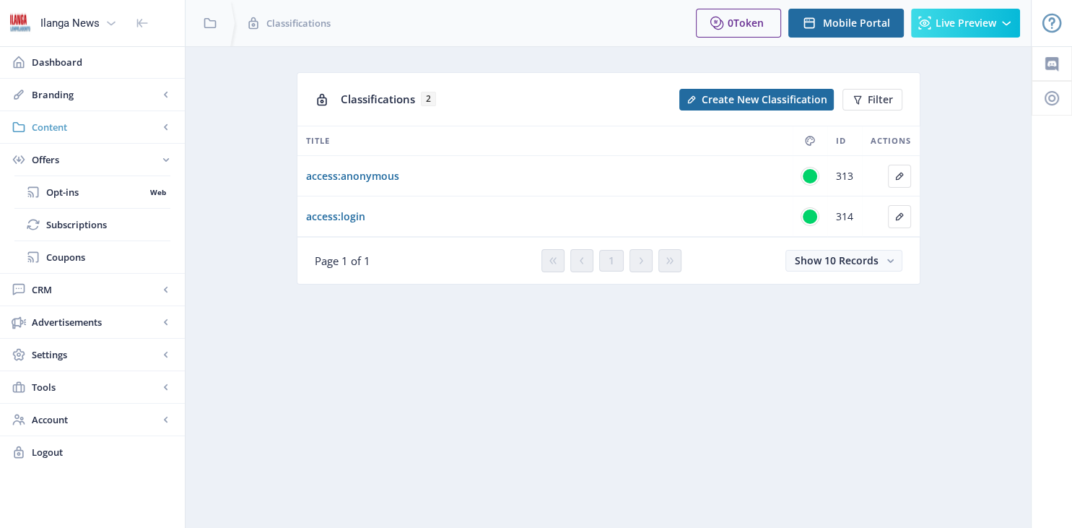
click at [161, 120] on rect at bounding box center [166, 127] width 14 height 14
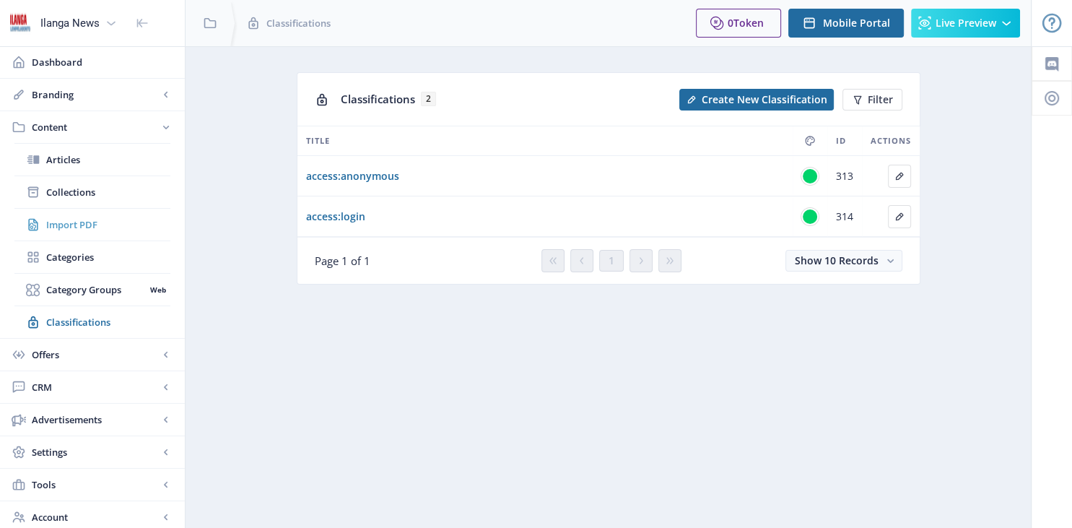
click at [59, 220] on span "Import PDF" at bounding box center [108, 224] width 124 height 14
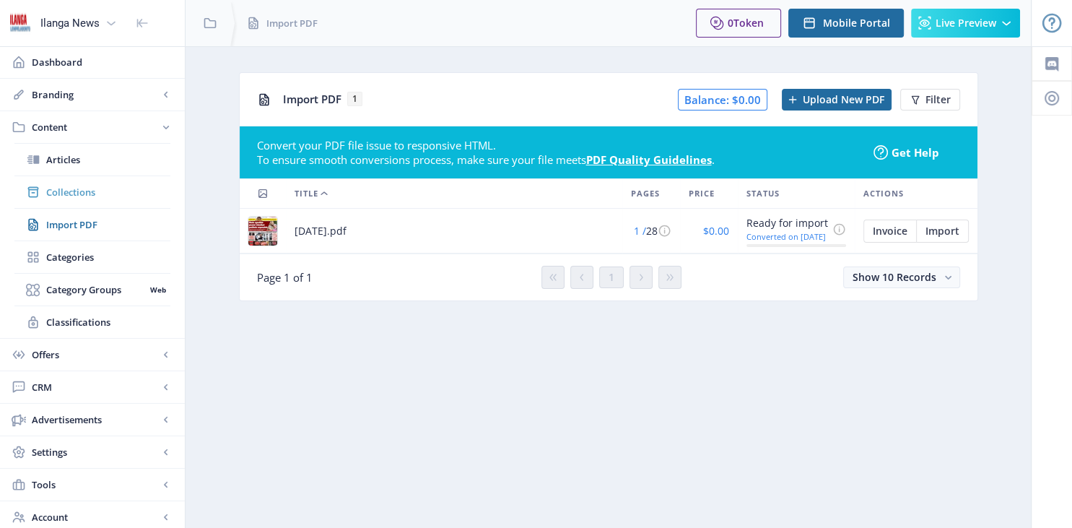
click at [81, 191] on span "Collections" at bounding box center [108, 192] width 124 height 14
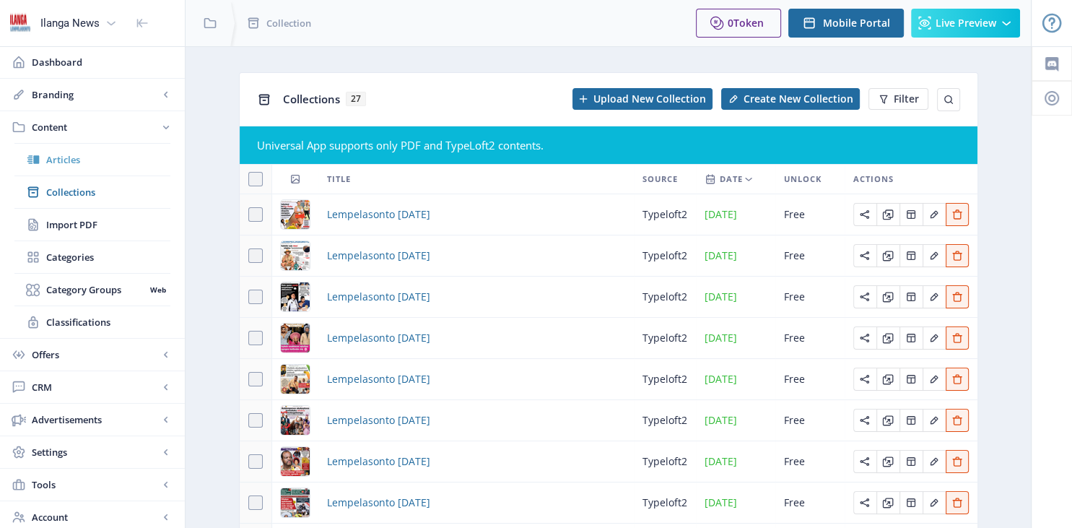
click at [61, 163] on span "Articles" at bounding box center [108, 159] width 124 height 14
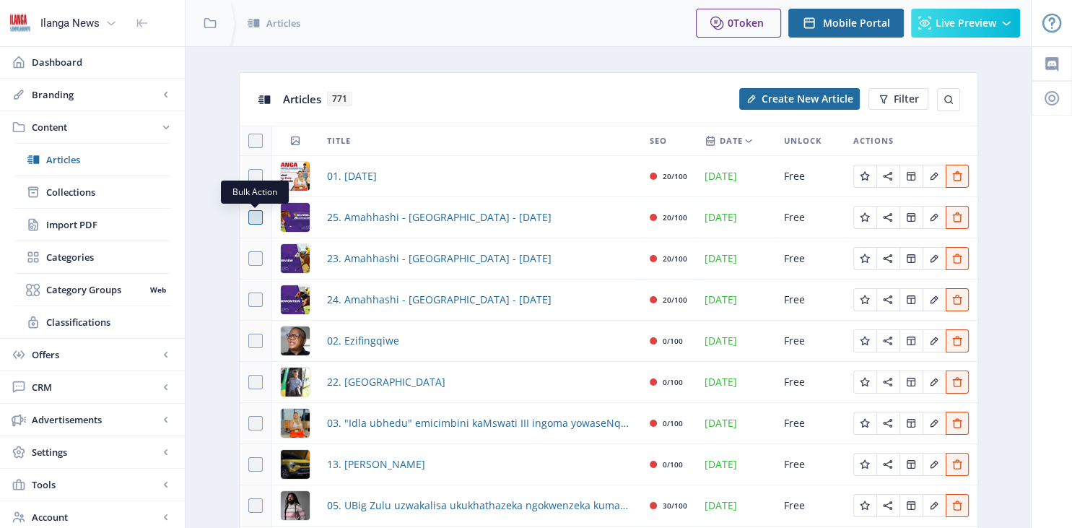
click at [253, 218] on span at bounding box center [255, 217] width 14 height 14
click at [249, 218] on input "checkbox" at bounding box center [248, 217] width 1 height 1
click at [253, 218] on icon at bounding box center [255, 217] width 6 height 14
click at [249, 218] on input "checkbox" at bounding box center [248, 217] width 1 height 1
checkbox input "false"
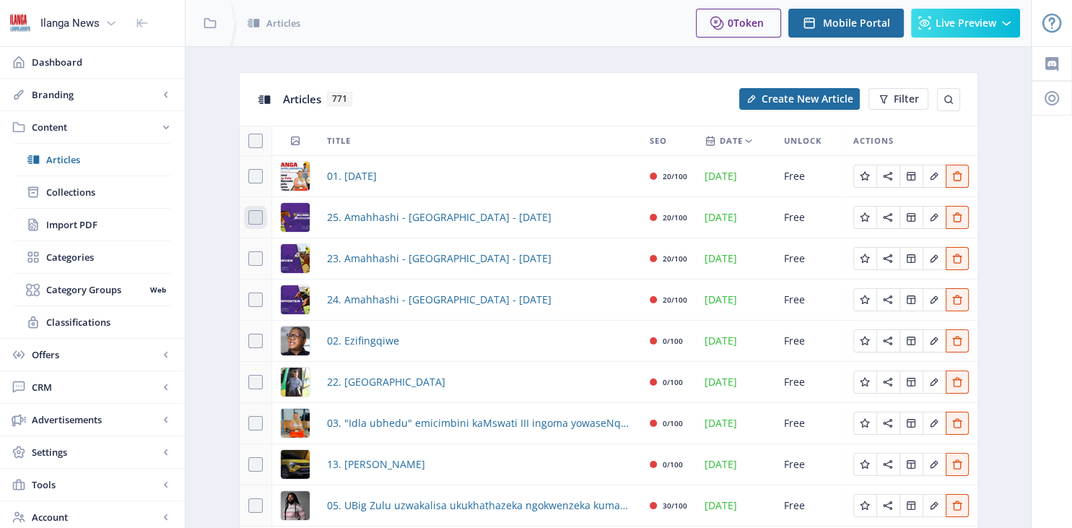
scroll to position [135, 0]
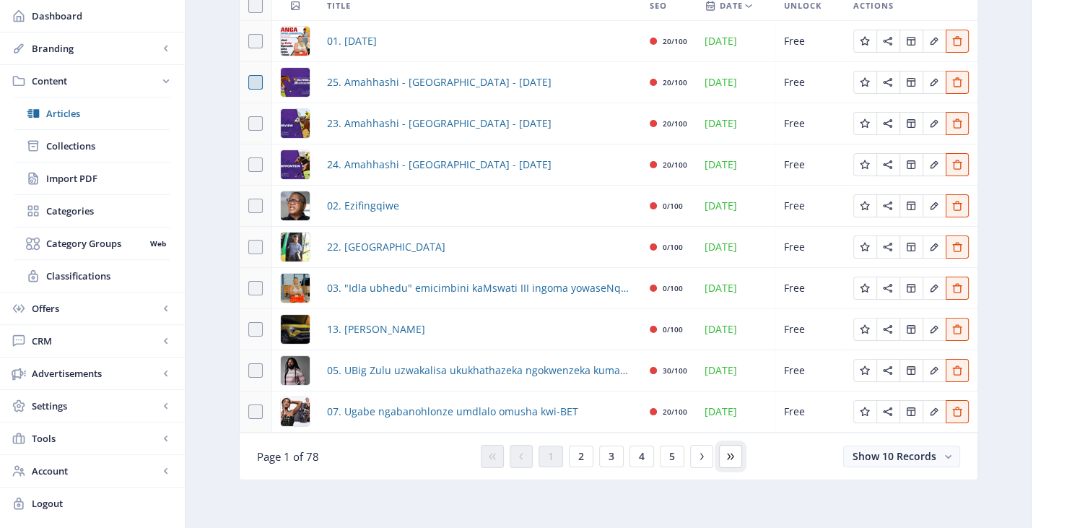
click at [728, 448] on button at bounding box center [730, 456] width 23 height 23
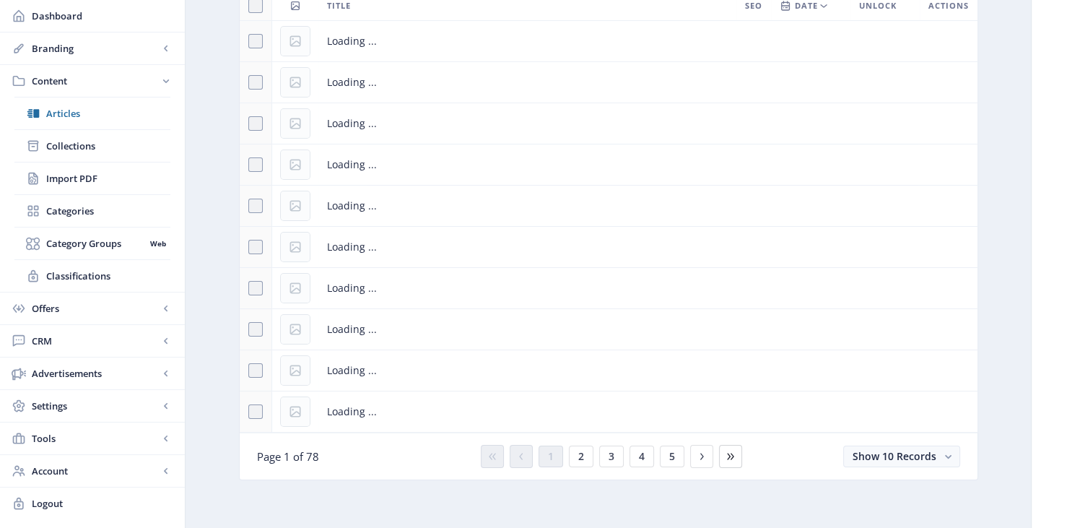
scroll to position [35, 0]
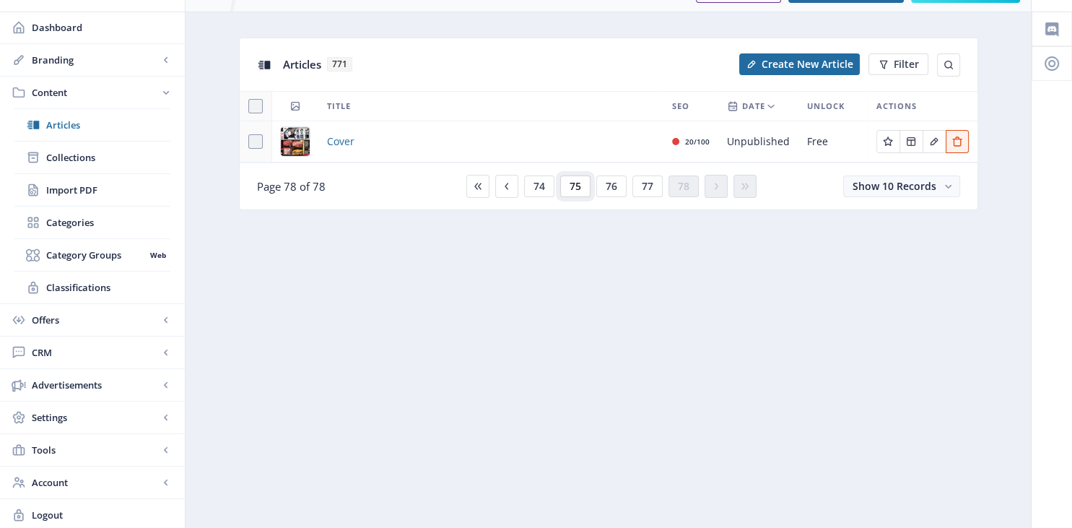
click at [579, 182] on span "75" at bounding box center [576, 186] width 12 height 12
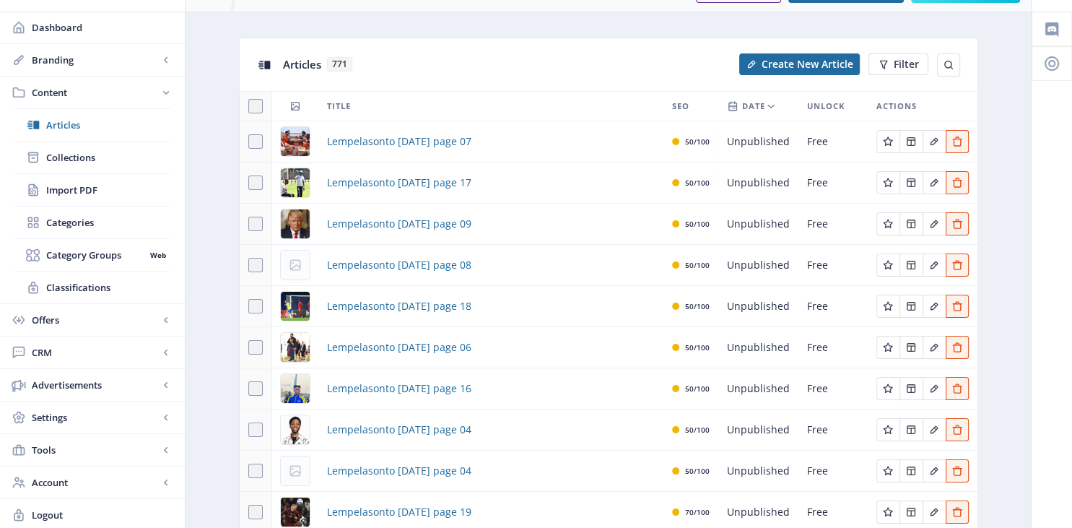
scroll to position [135, 0]
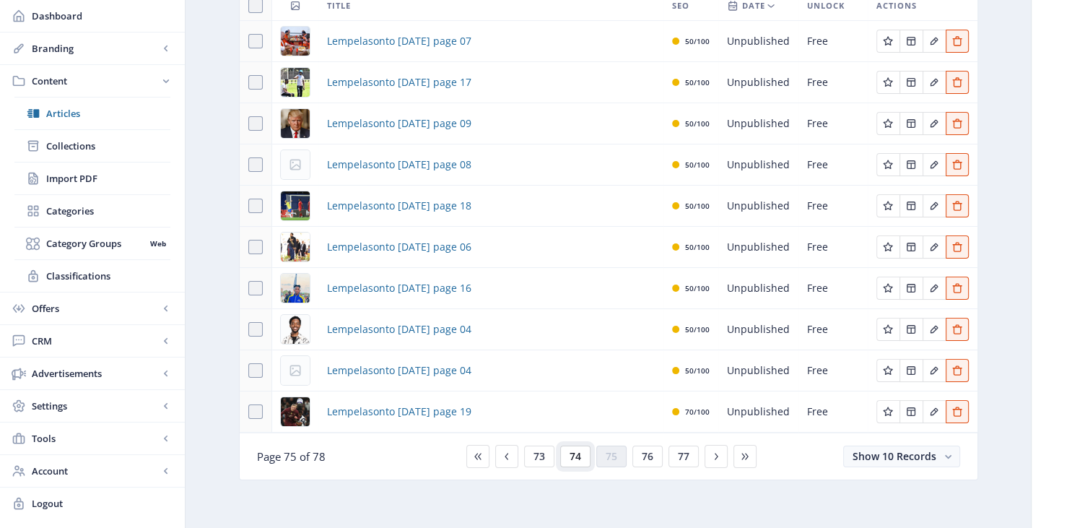
click at [567, 453] on button "74" at bounding box center [575, 456] width 30 height 22
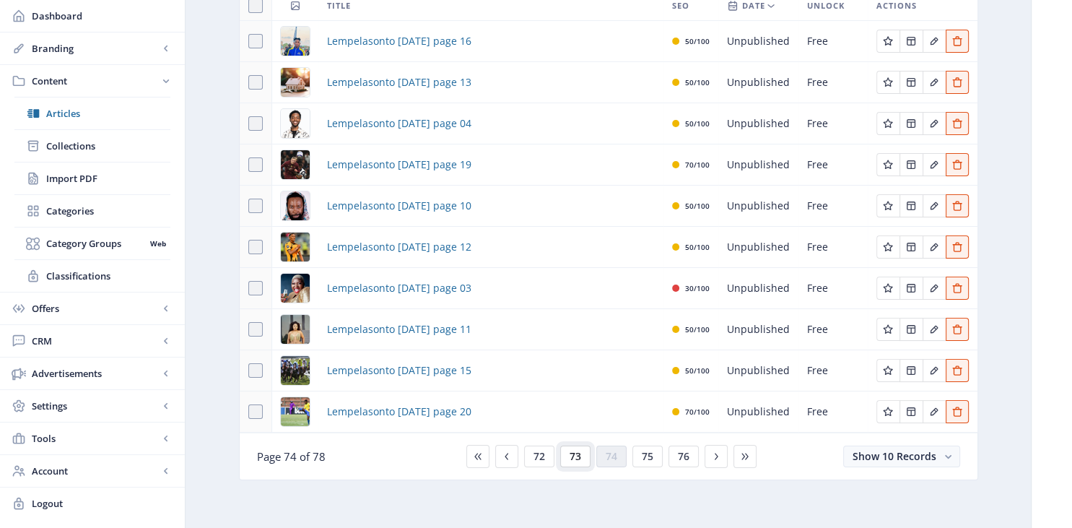
click at [580, 455] on span "73" at bounding box center [576, 456] width 12 height 12
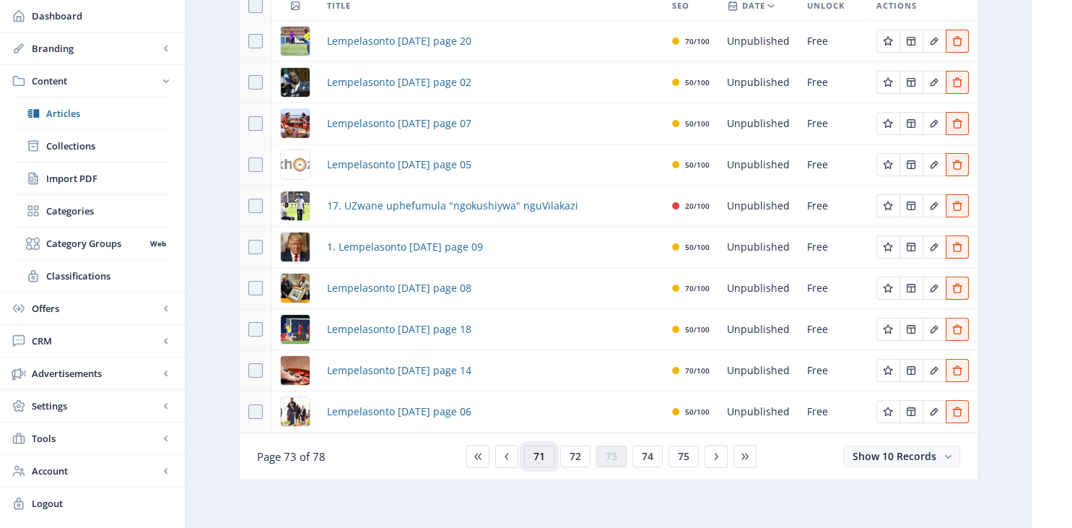
click at [538, 457] on span "71" at bounding box center [539, 456] width 12 height 12
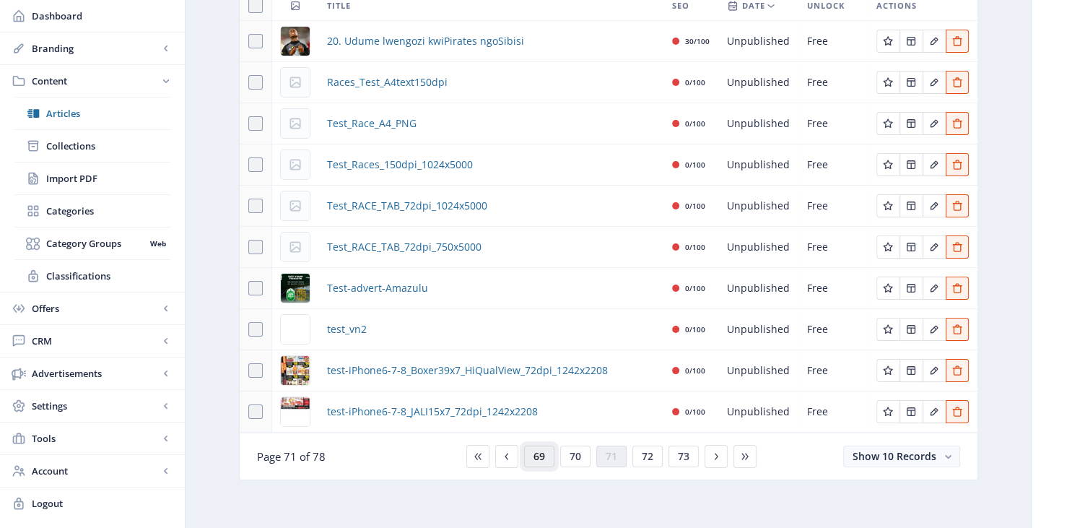
click at [538, 457] on span "69" at bounding box center [539, 456] width 12 height 12
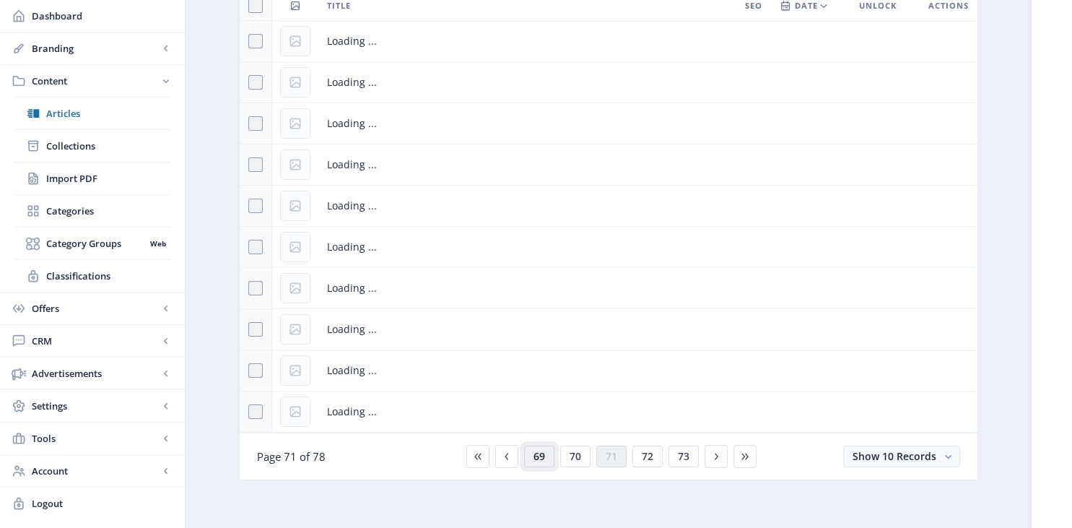
click at [538, 457] on span "69" at bounding box center [539, 456] width 12 height 12
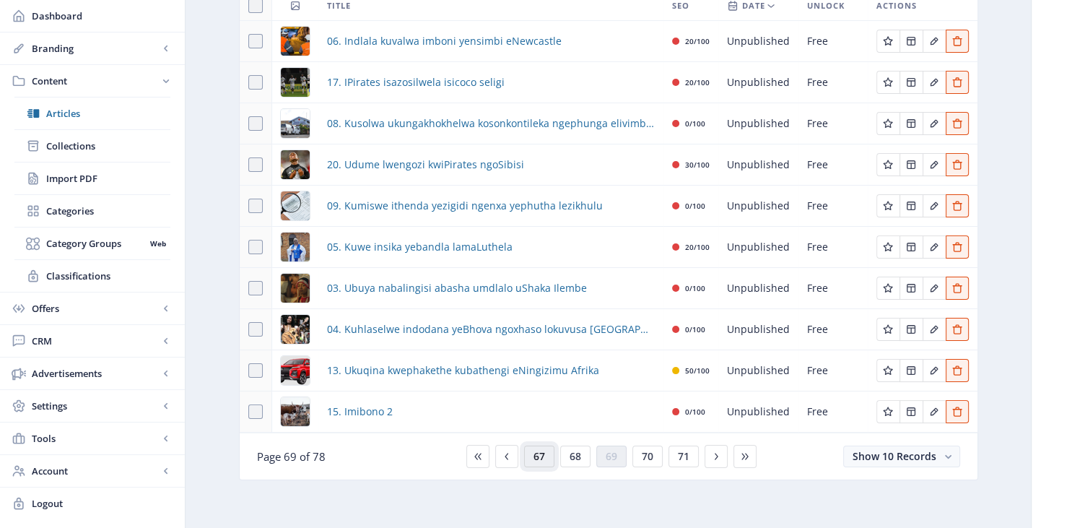
click at [538, 457] on span "67" at bounding box center [539, 456] width 12 height 12
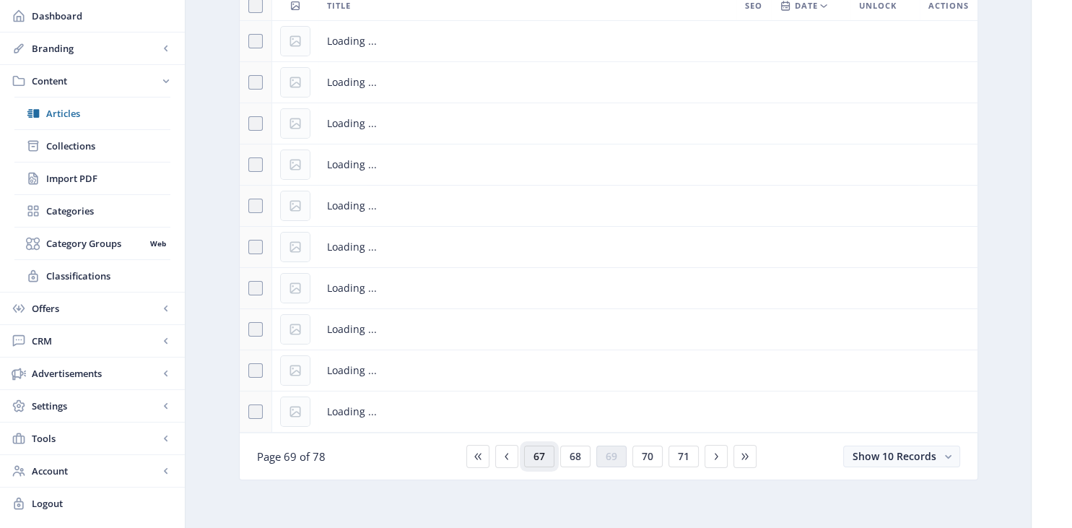
click at [538, 457] on span "67" at bounding box center [539, 456] width 12 height 12
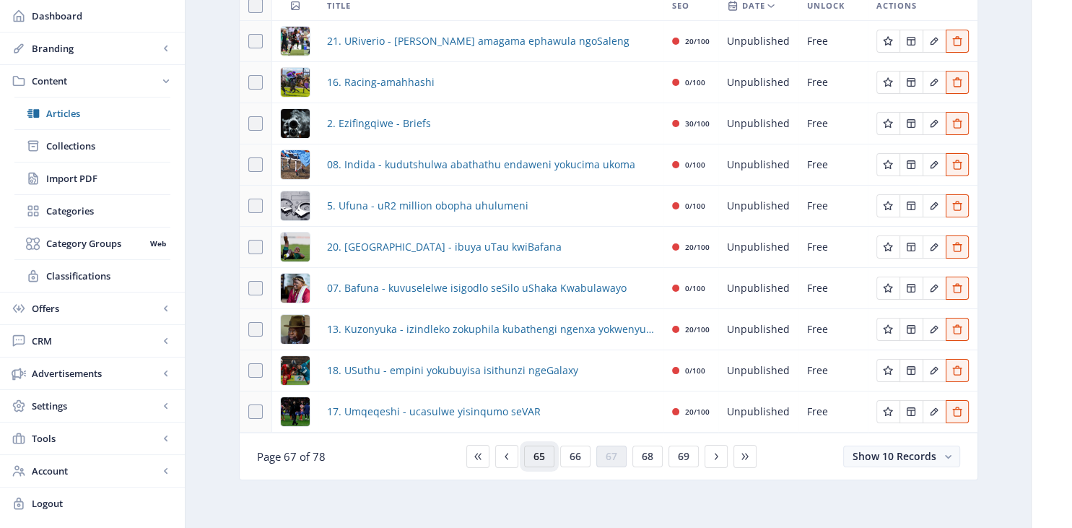
click at [538, 457] on span "65" at bounding box center [539, 456] width 12 height 12
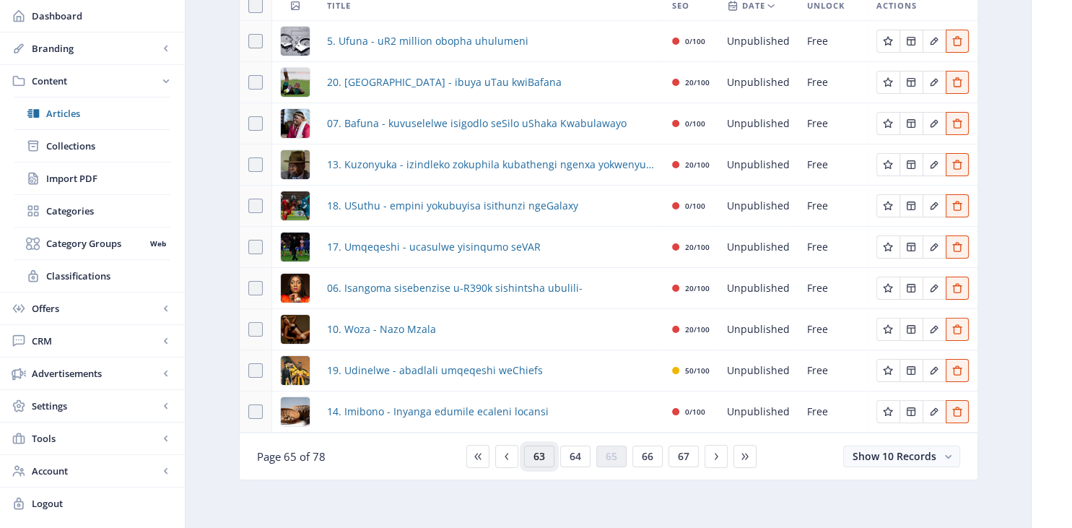
click at [538, 457] on span "63" at bounding box center [539, 456] width 12 height 12
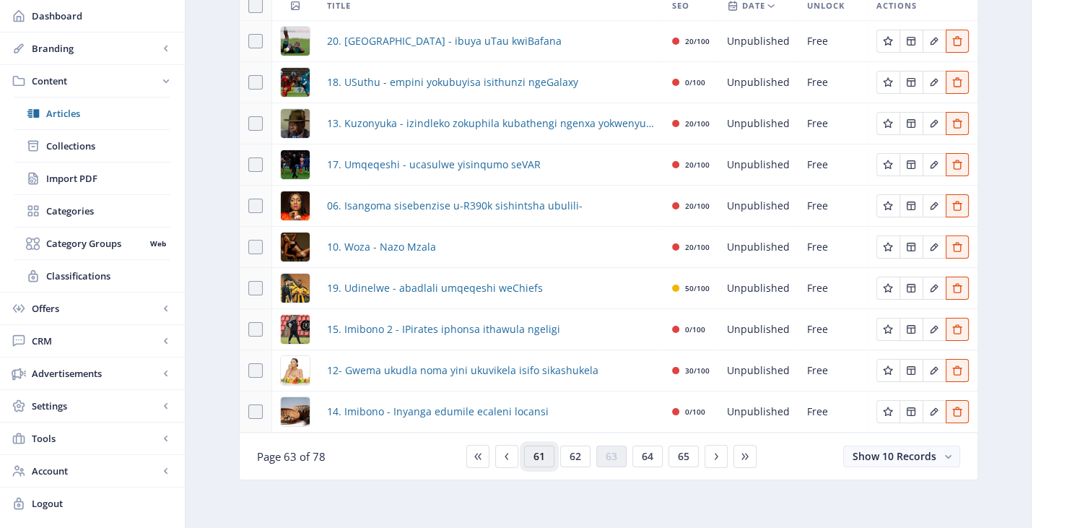
click at [538, 457] on span "61" at bounding box center [539, 456] width 12 height 12
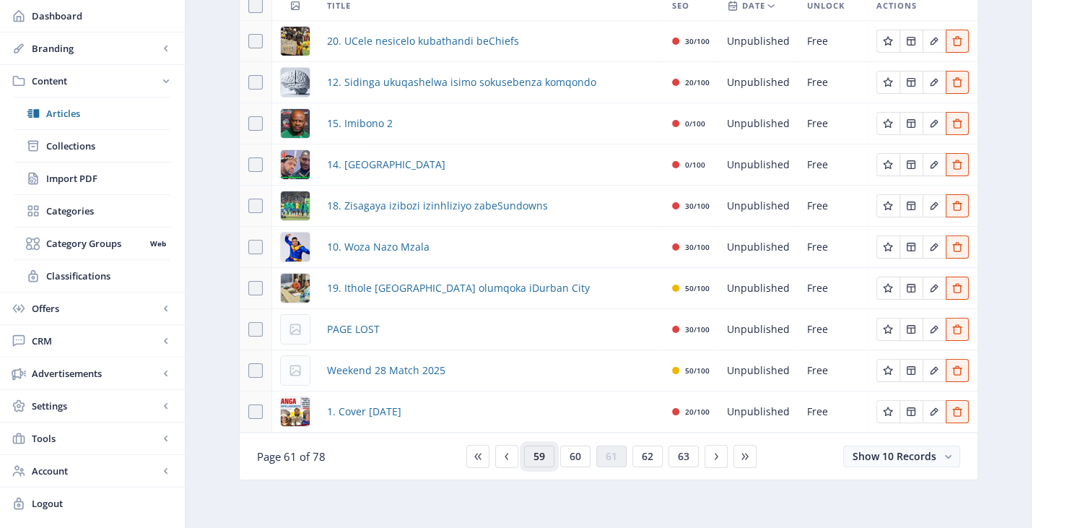
click at [538, 457] on span "59" at bounding box center [539, 456] width 12 height 12
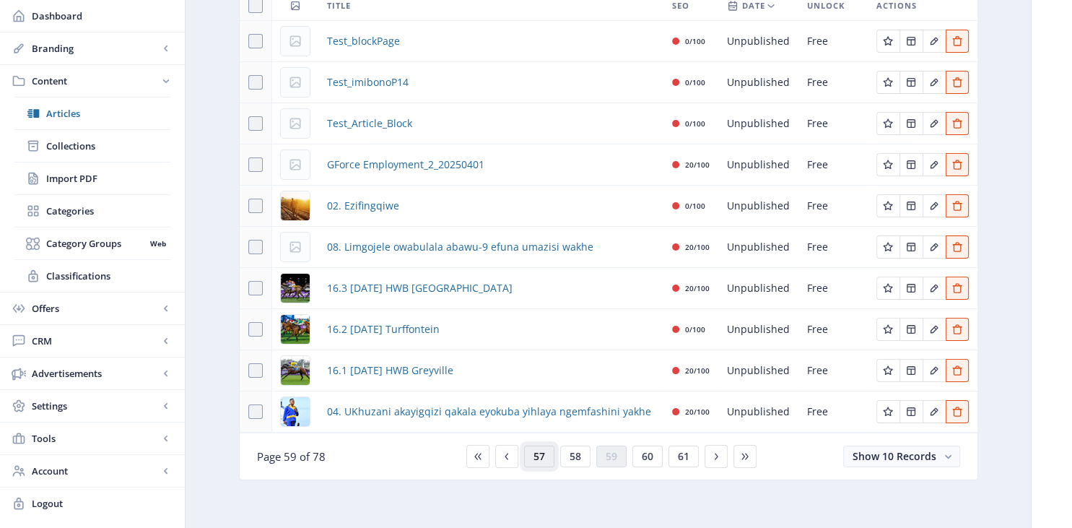
click at [538, 457] on span "57" at bounding box center [539, 456] width 12 height 12
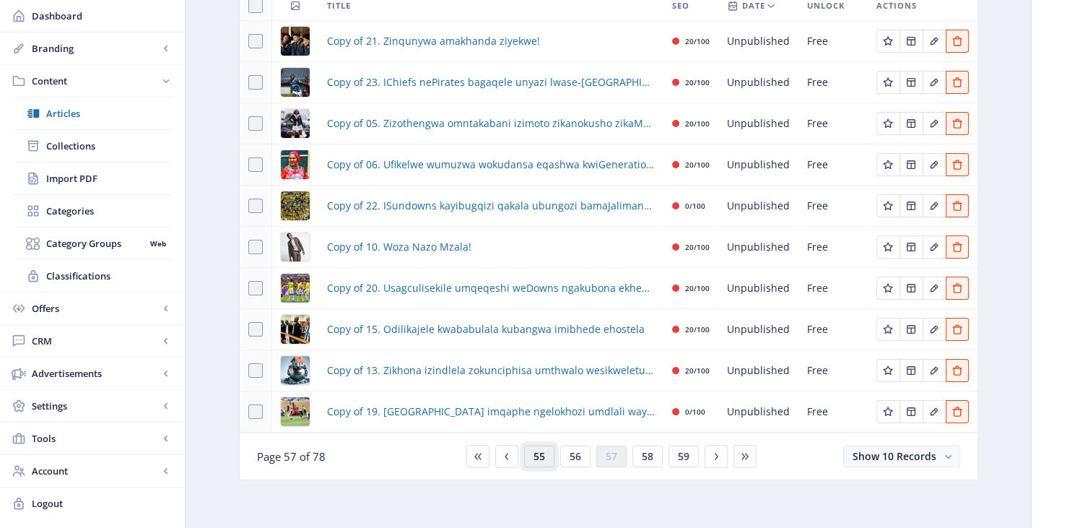
click at [538, 457] on span "55" at bounding box center [539, 456] width 12 height 12
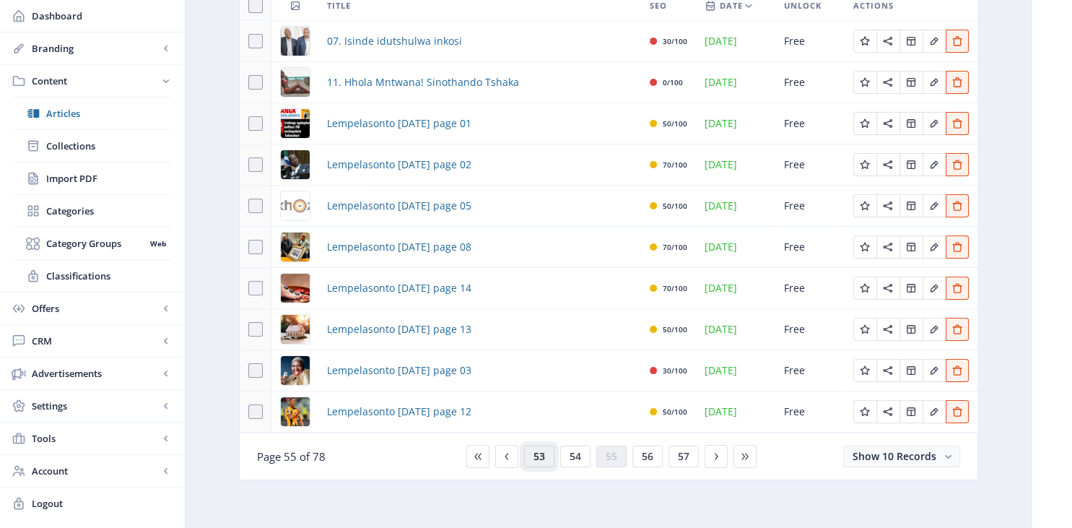
click at [538, 457] on span "53" at bounding box center [539, 456] width 12 height 12
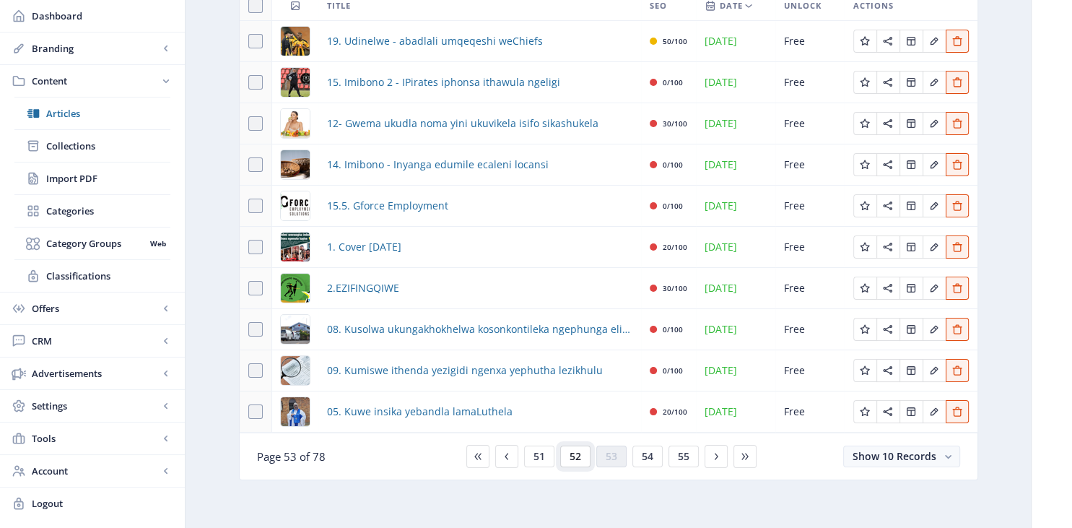
click at [575, 453] on span "52" at bounding box center [576, 456] width 12 height 12
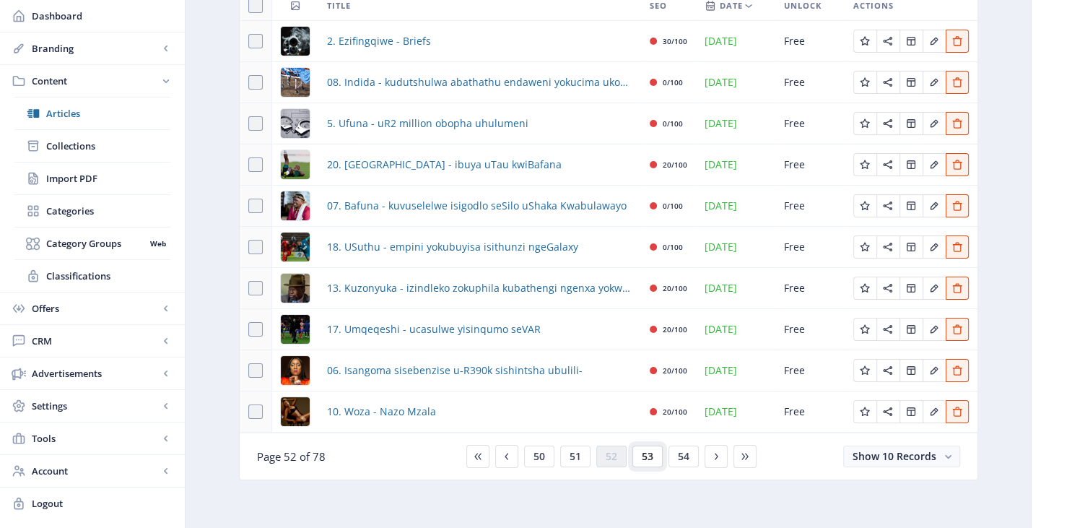
click at [654, 459] on button "53" at bounding box center [647, 456] width 30 height 22
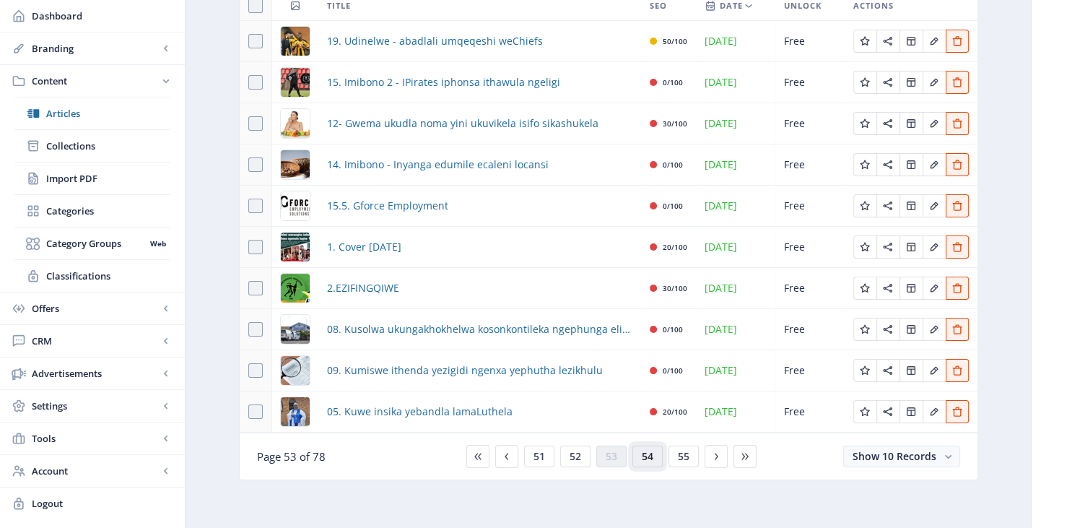
click at [654, 459] on button "54" at bounding box center [647, 456] width 30 height 22
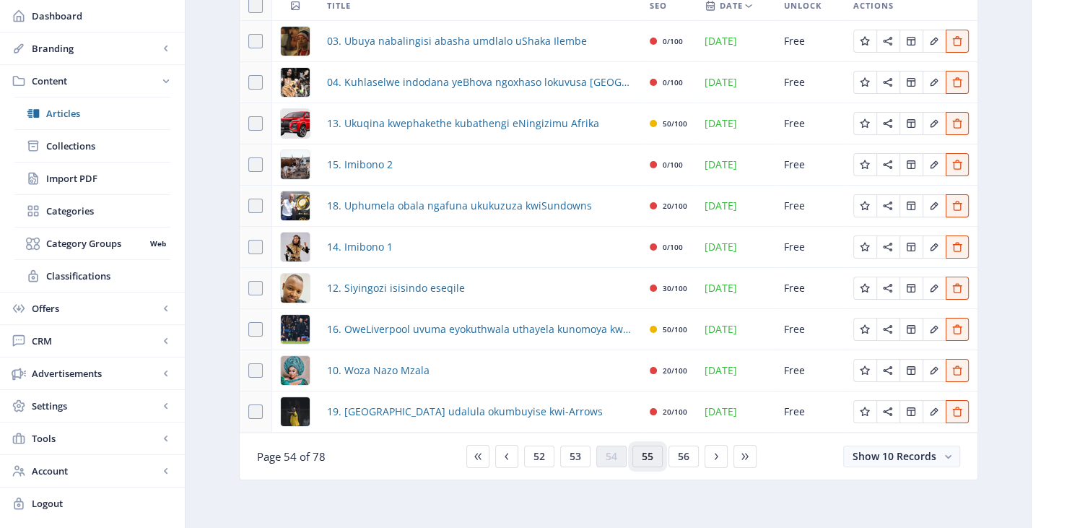
click at [654, 459] on button "55" at bounding box center [647, 456] width 30 height 22
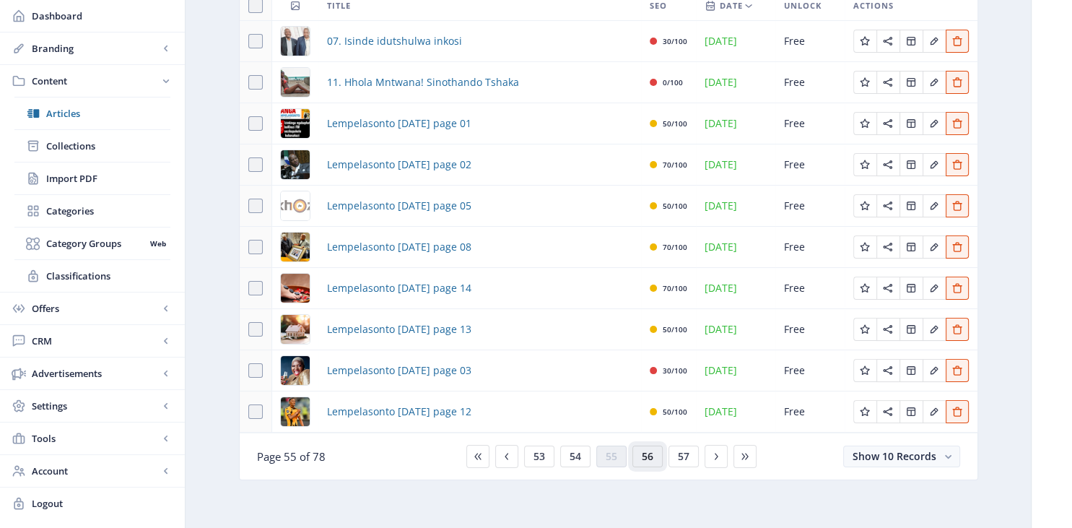
click at [654, 459] on button "56" at bounding box center [647, 456] width 30 height 22
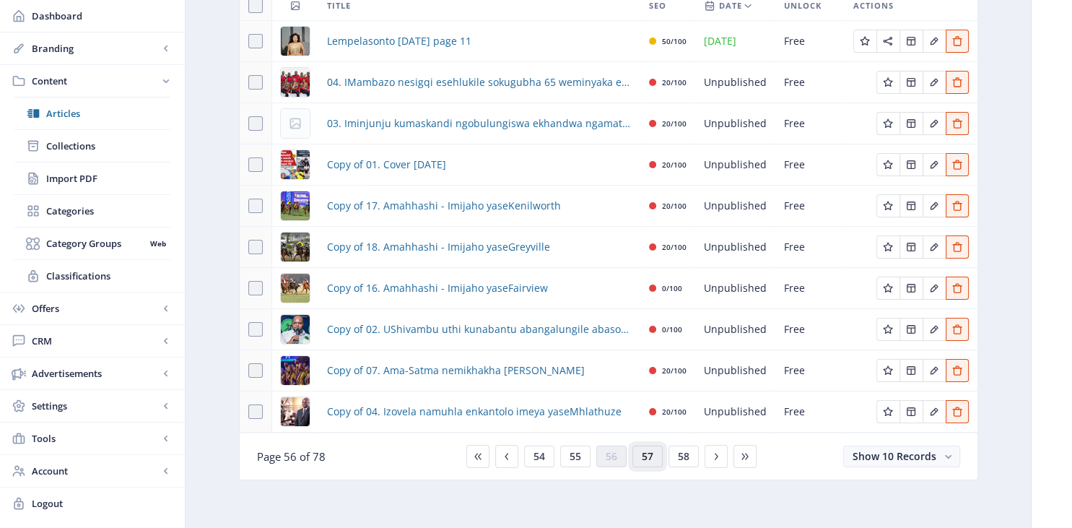
click at [654, 459] on button "57" at bounding box center [647, 456] width 30 height 22
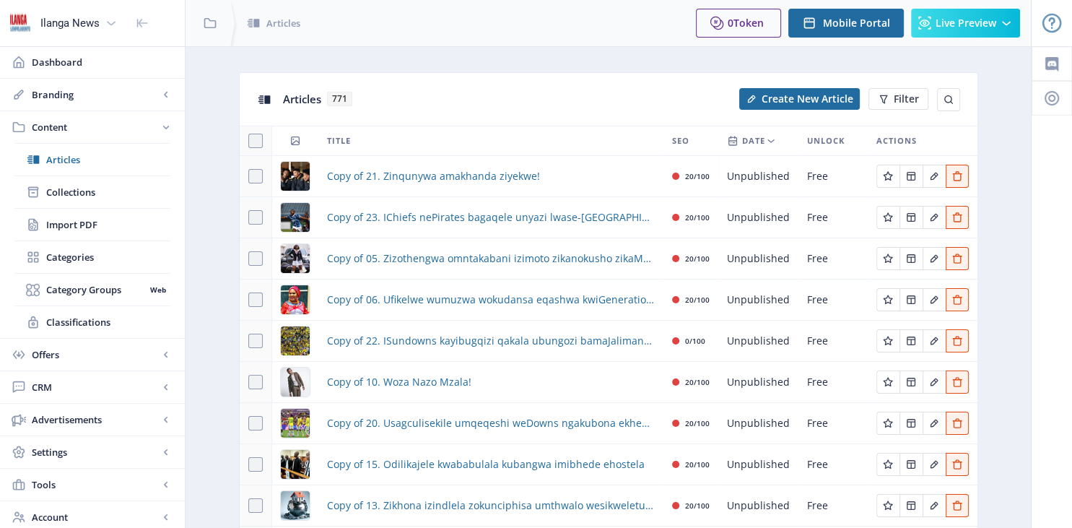
scroll to position [135, 0]
